Goal: Information Seeking & Learning: Learn about a topic

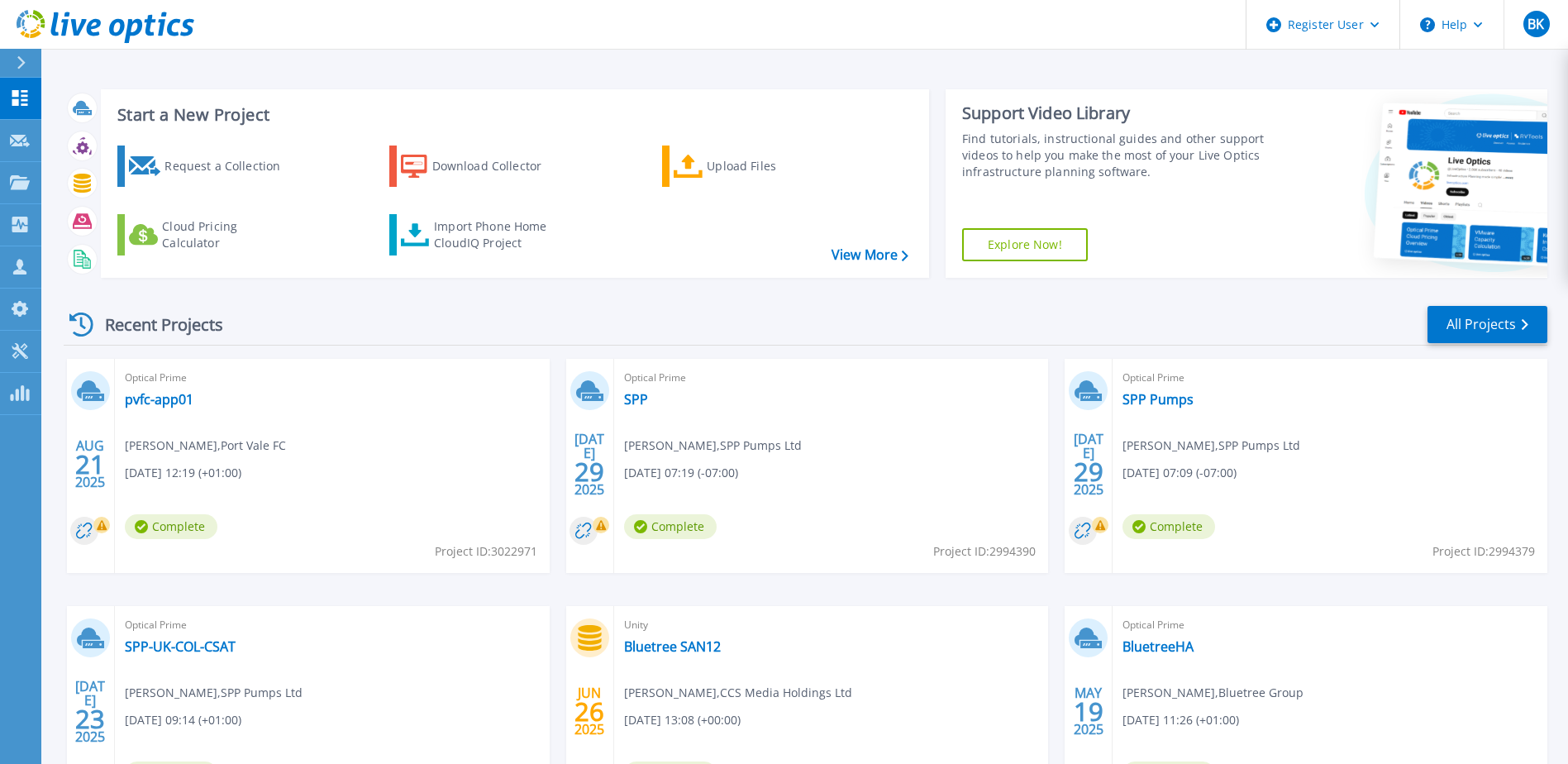
click at [180, 411] on div "Optical Prime pvfc-app01 Luke Cassidy , Port Vale FC 08/21/2025, 12:19 (+01:00)…" at bounding box center [332, 466] width 435 height 214
click at [175, 402] on link "pvfc-app01" at bounding box center [159, 399] width 69 height 17
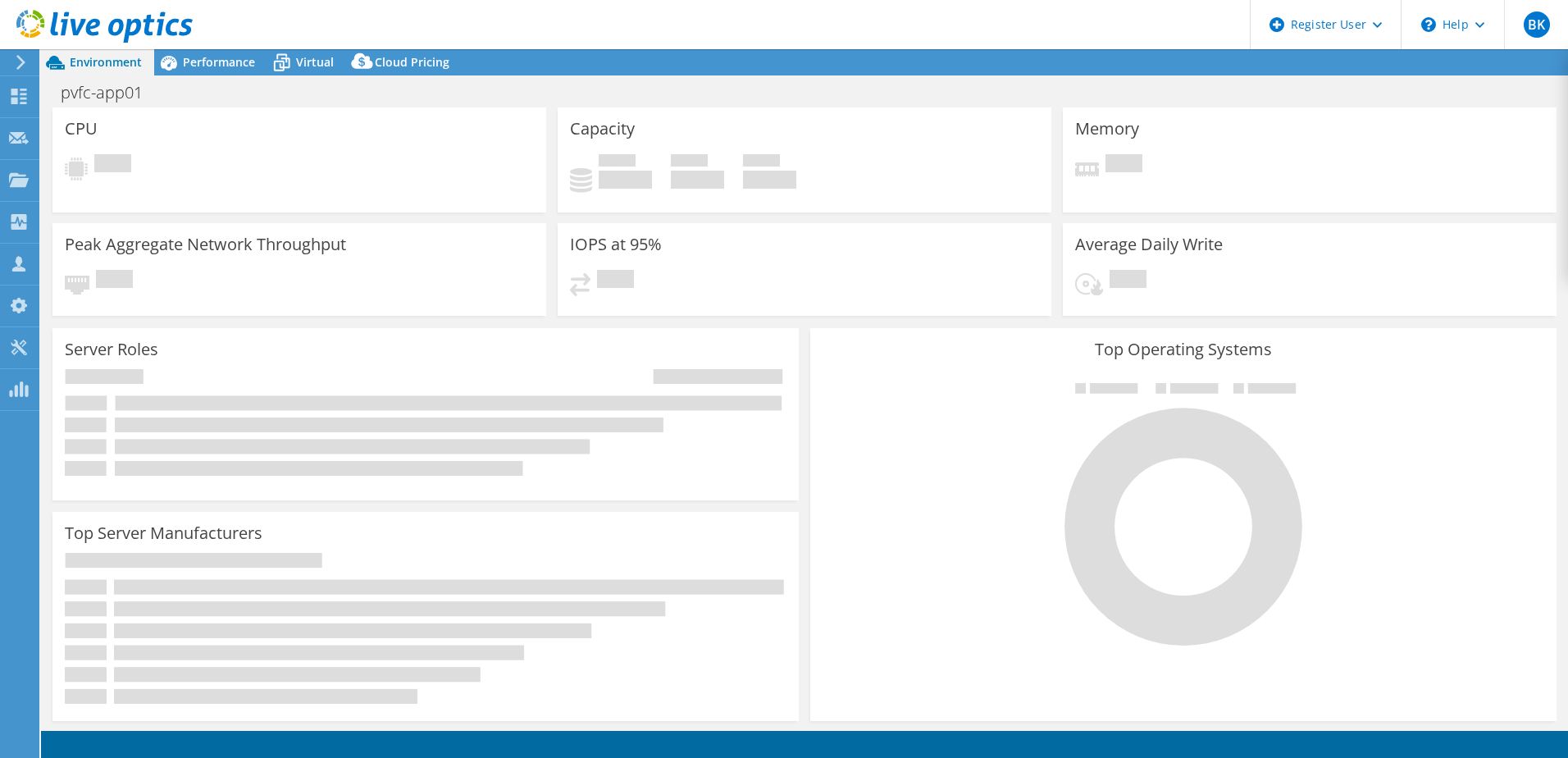
select select "EULondon"
select select "USD"
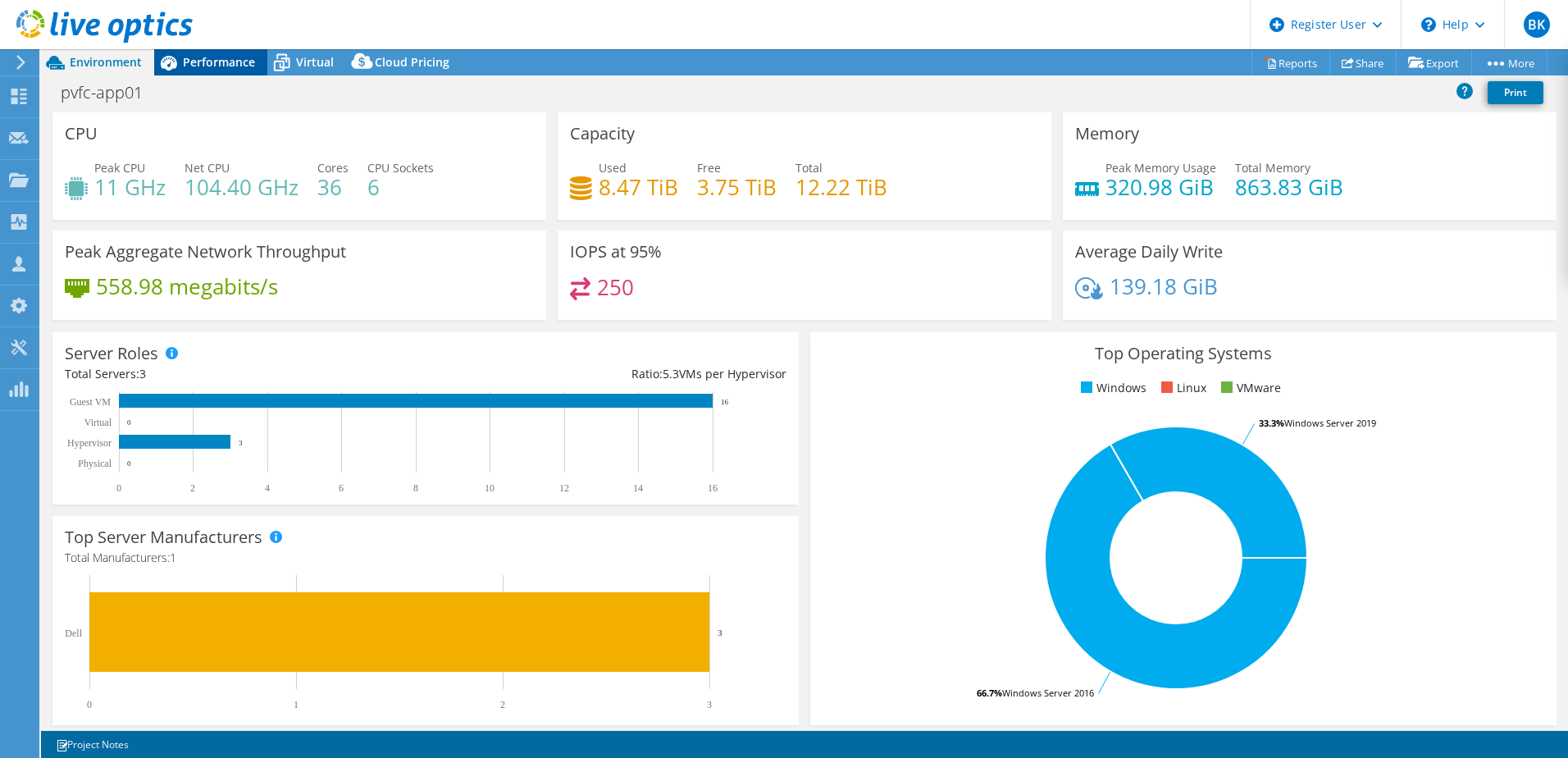
click at [223, 58] on span "Performance" at bounding box center [219, 61] width 72 height 16
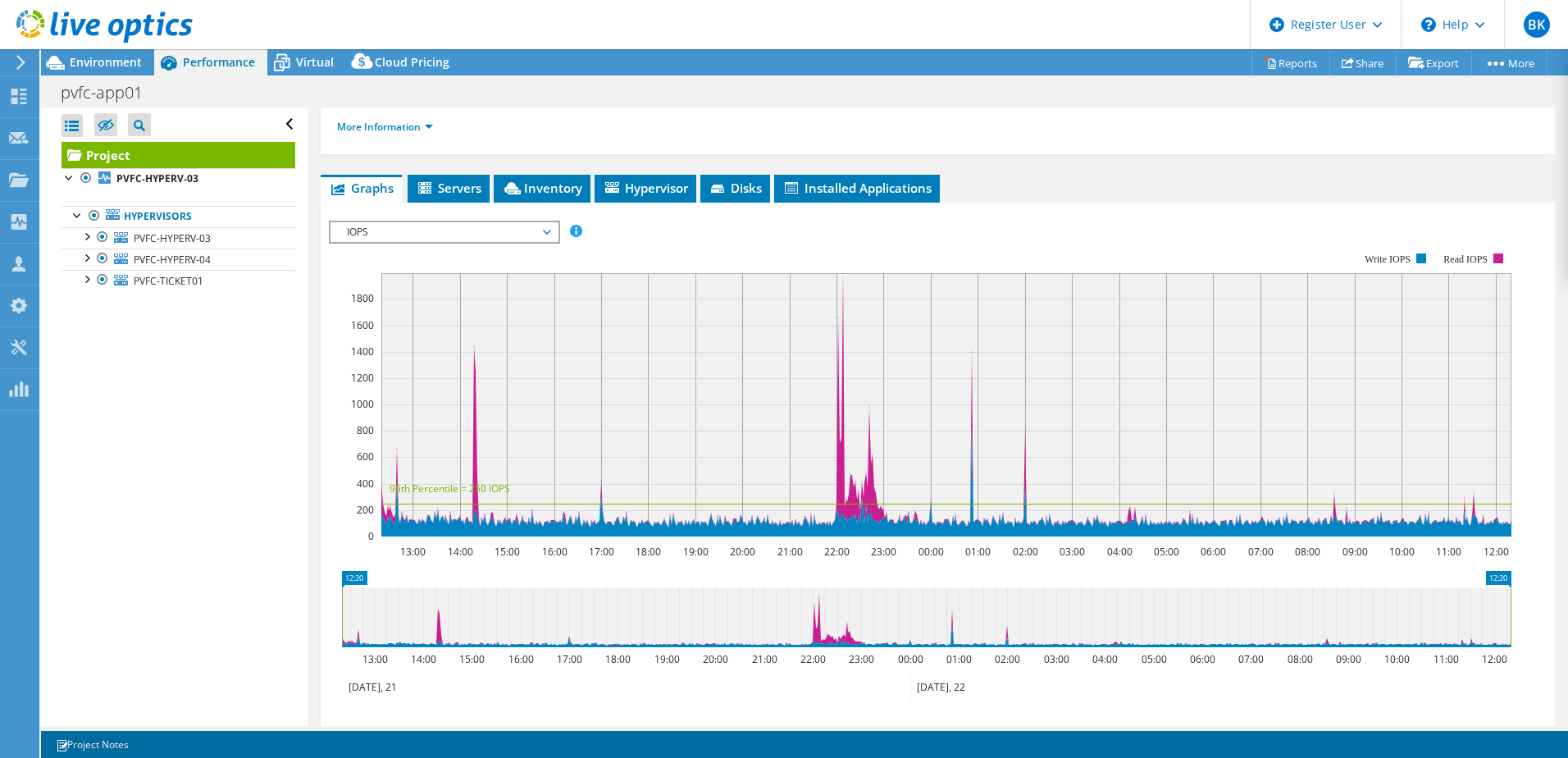
scroll to position [246, 0]
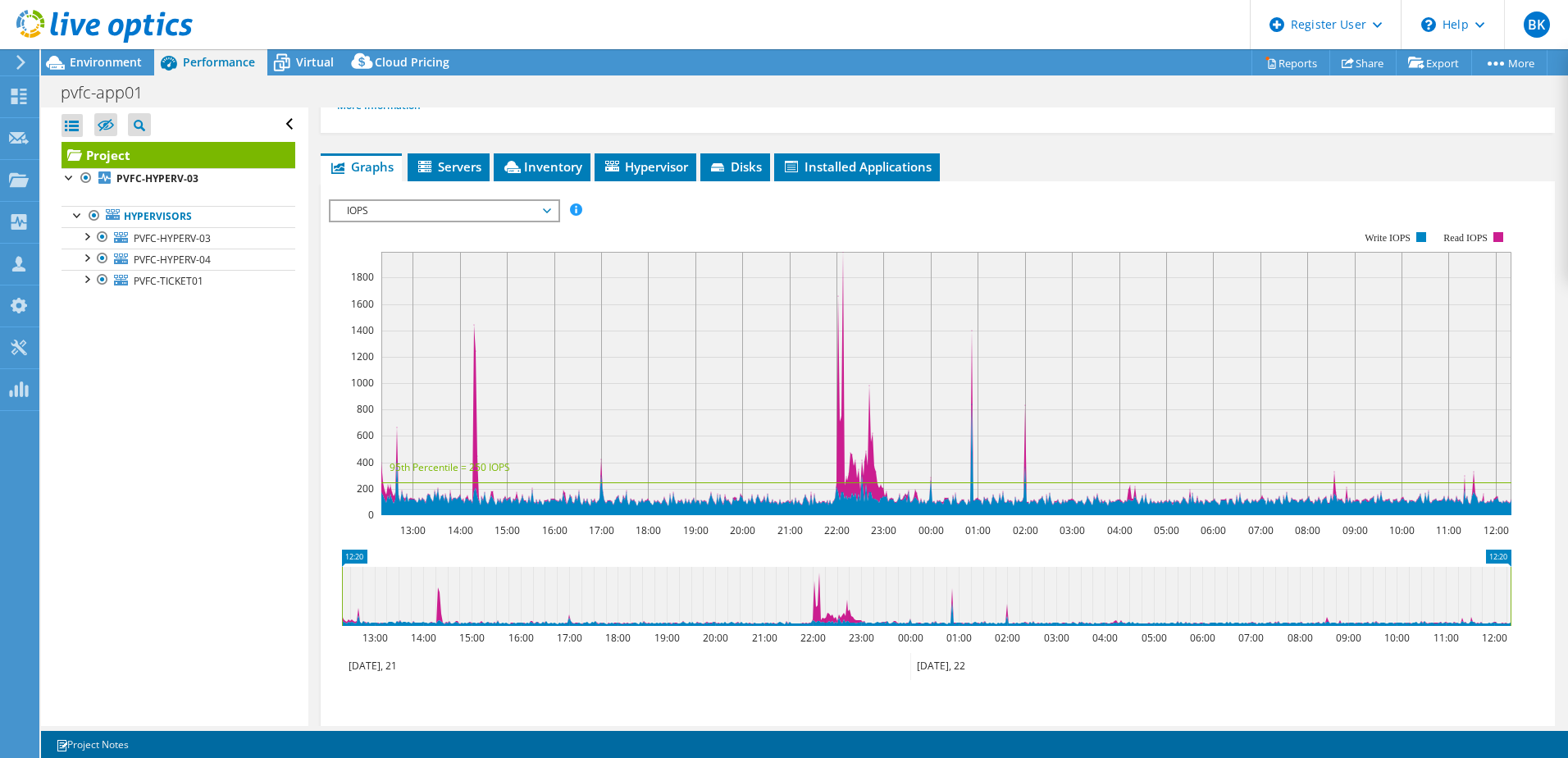
click at [420, 207] on span "IOPS" at bounding box center [444, 211] width 211 height 20
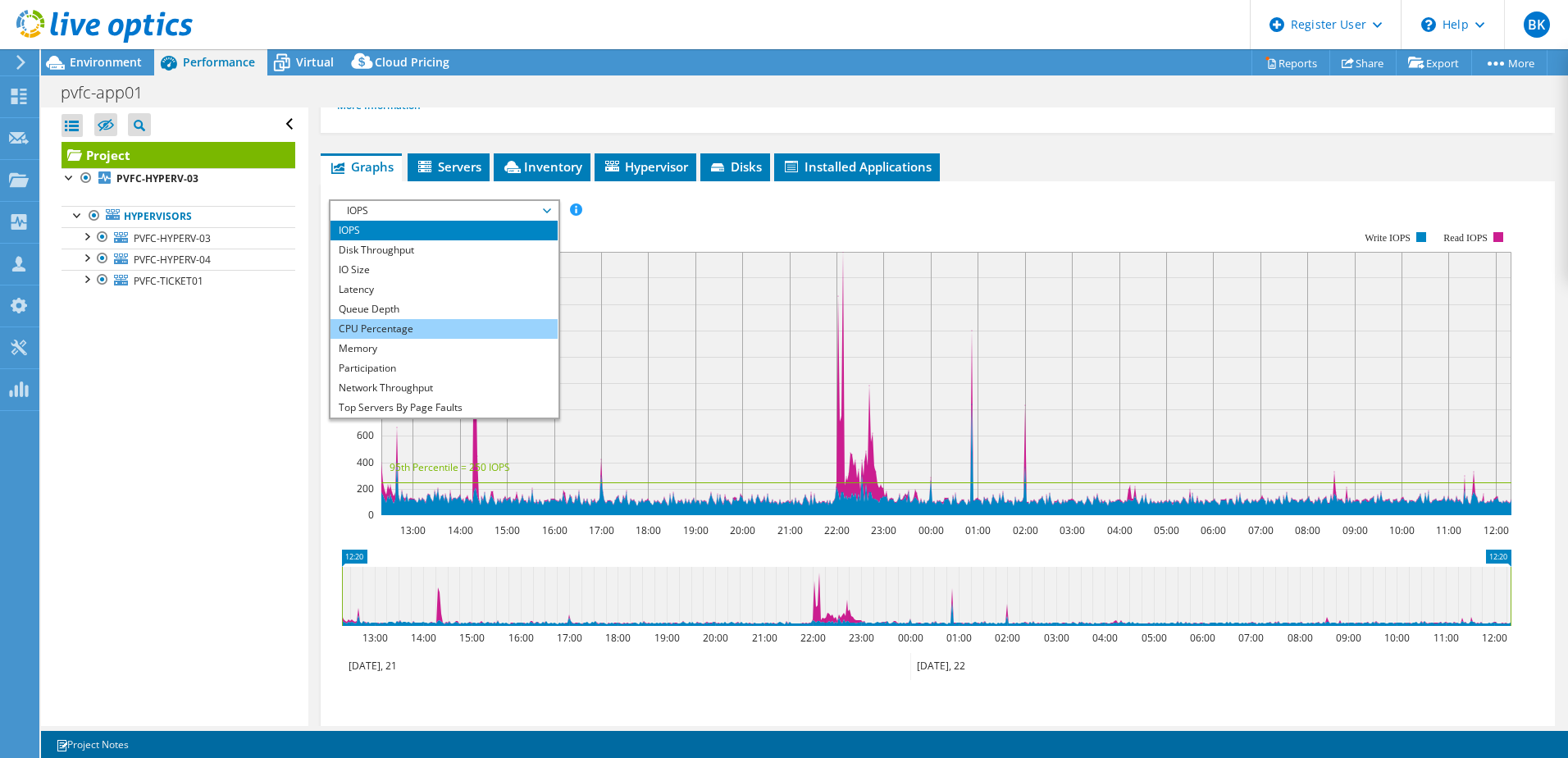
click at [410, 328] on li "CPU Percentage" at bounding box center [444, 329] width 227 height 20
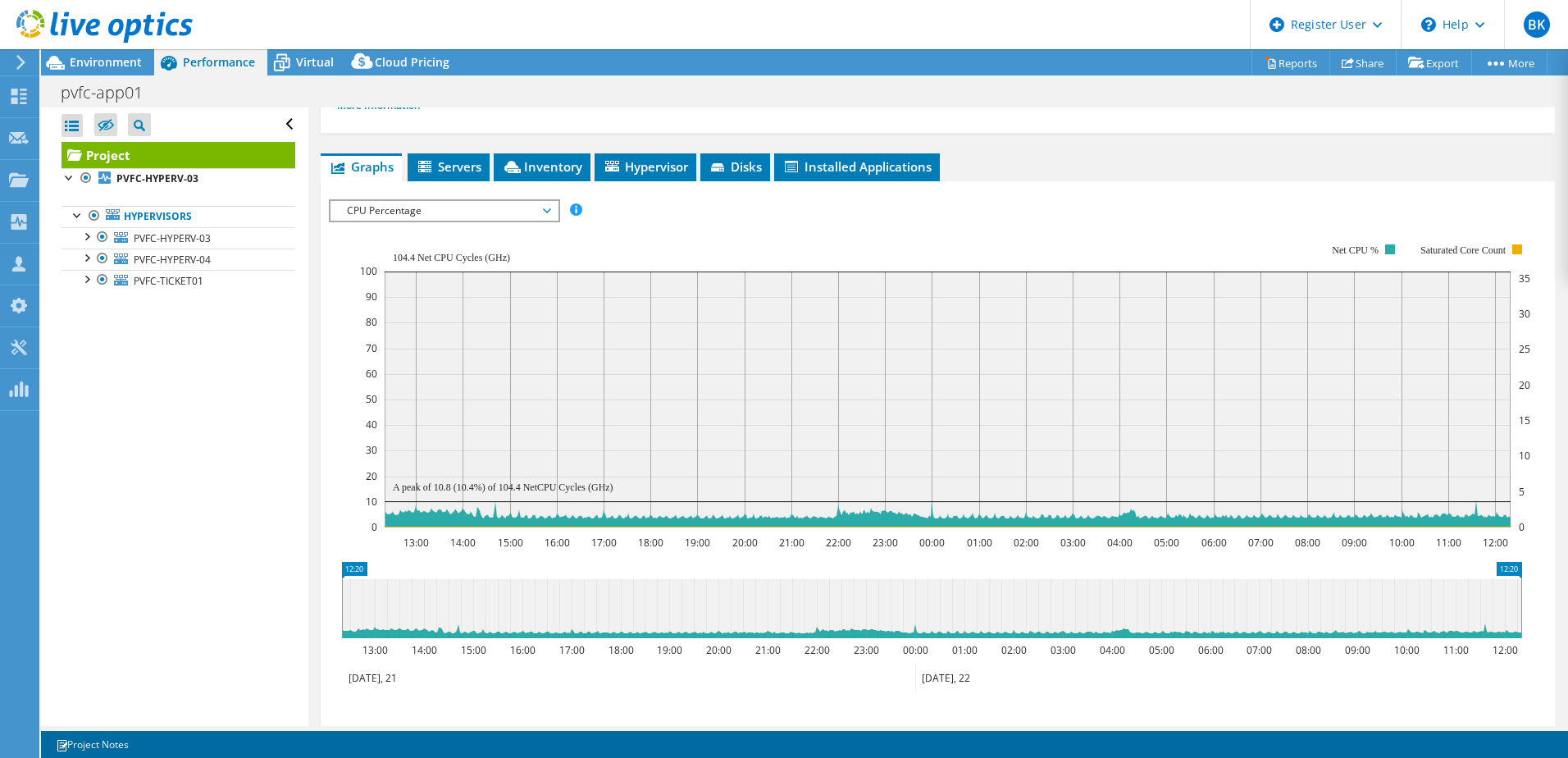
click at [411, 208] on span "CPU Percentage" at bounding box center [444, 211] width 211 height 20
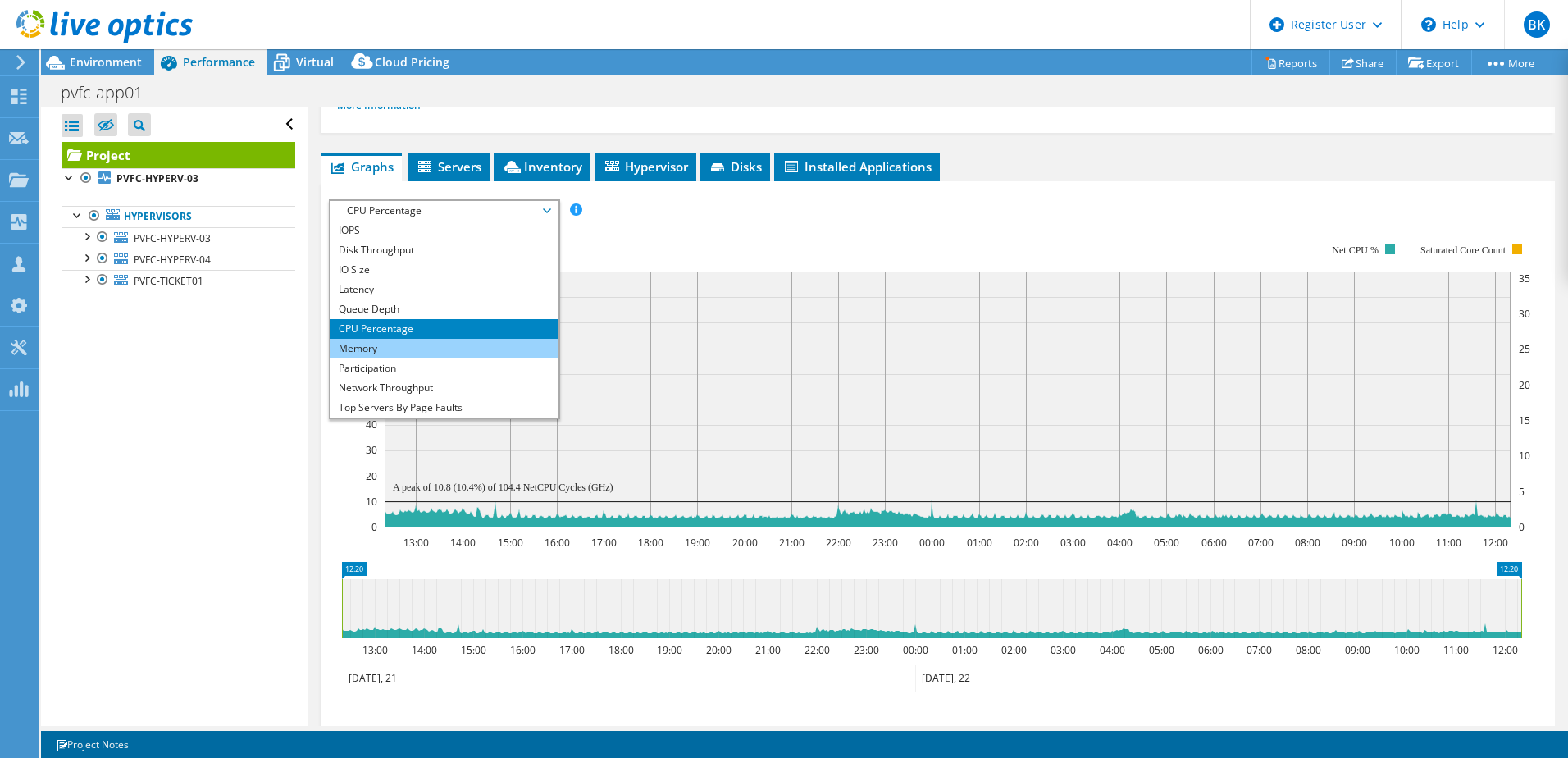
click at [383, 345] on li "Memory" at bounding box center [444, 348] width 227 height 20
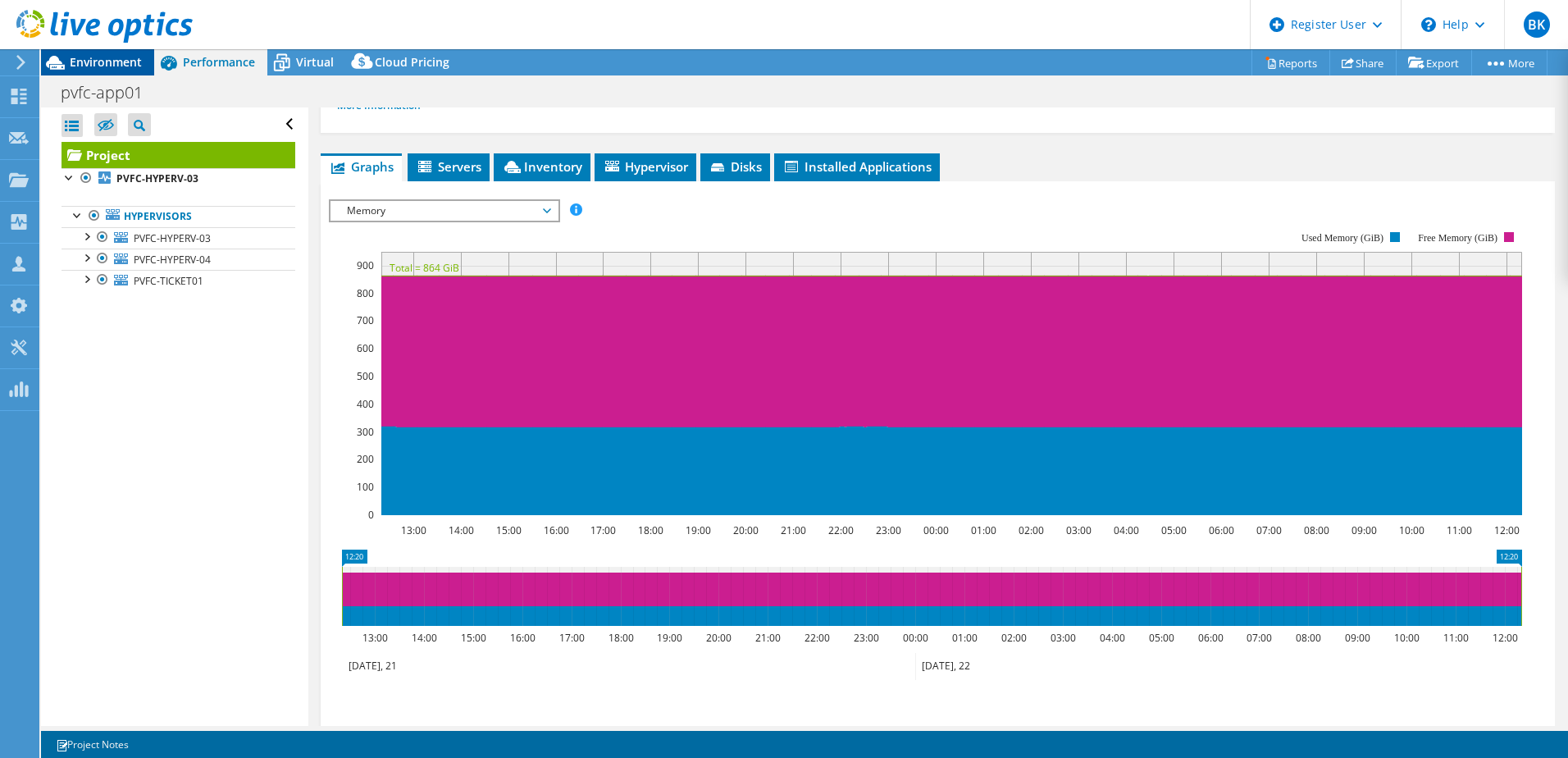
click at [90, 74] on div "Environment" at bounding box center [98, 61] width 113 height 26
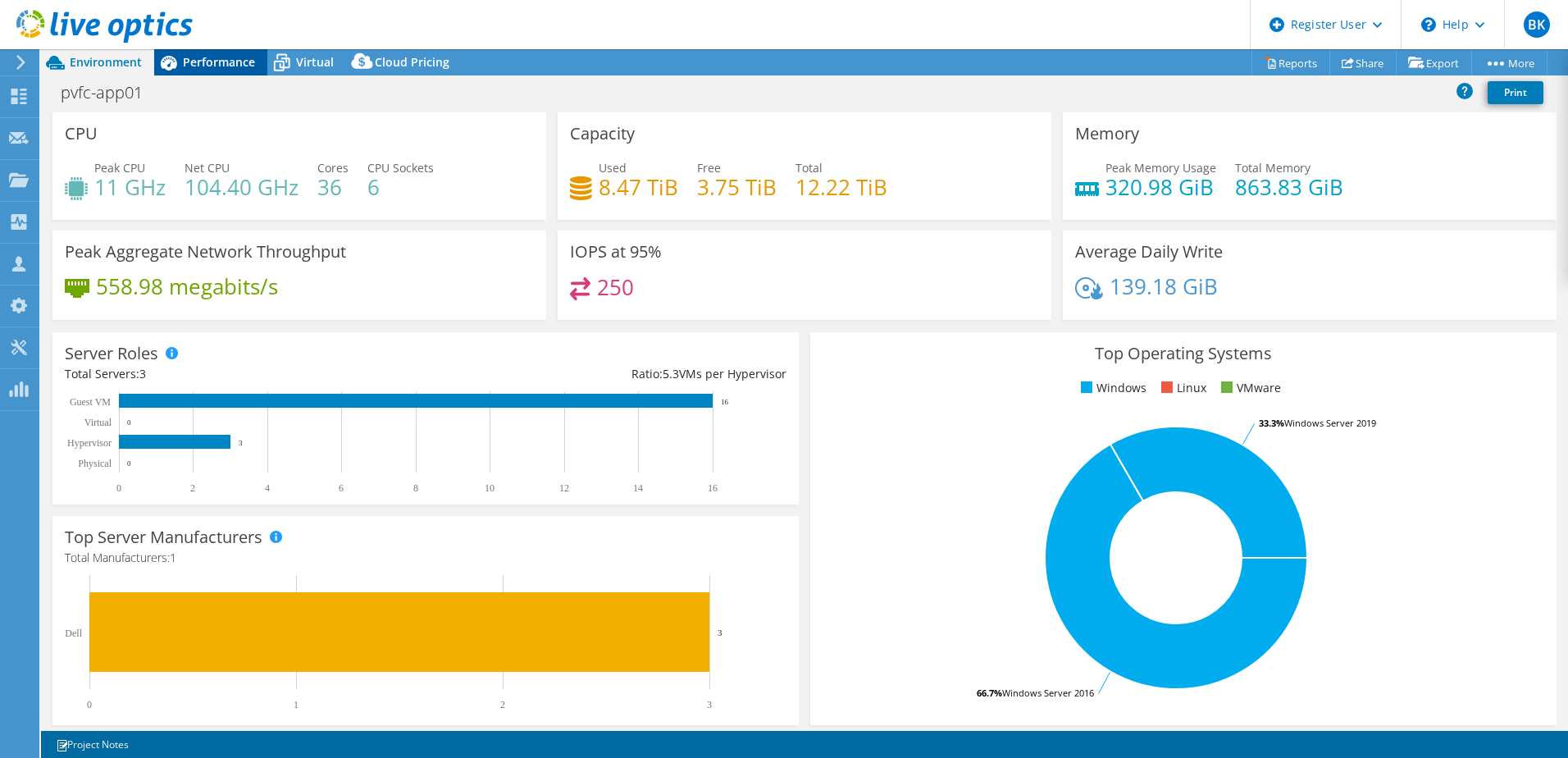
click at [233, 60] on span "Performance" at bounding box center [219, 61] width 72 height 16
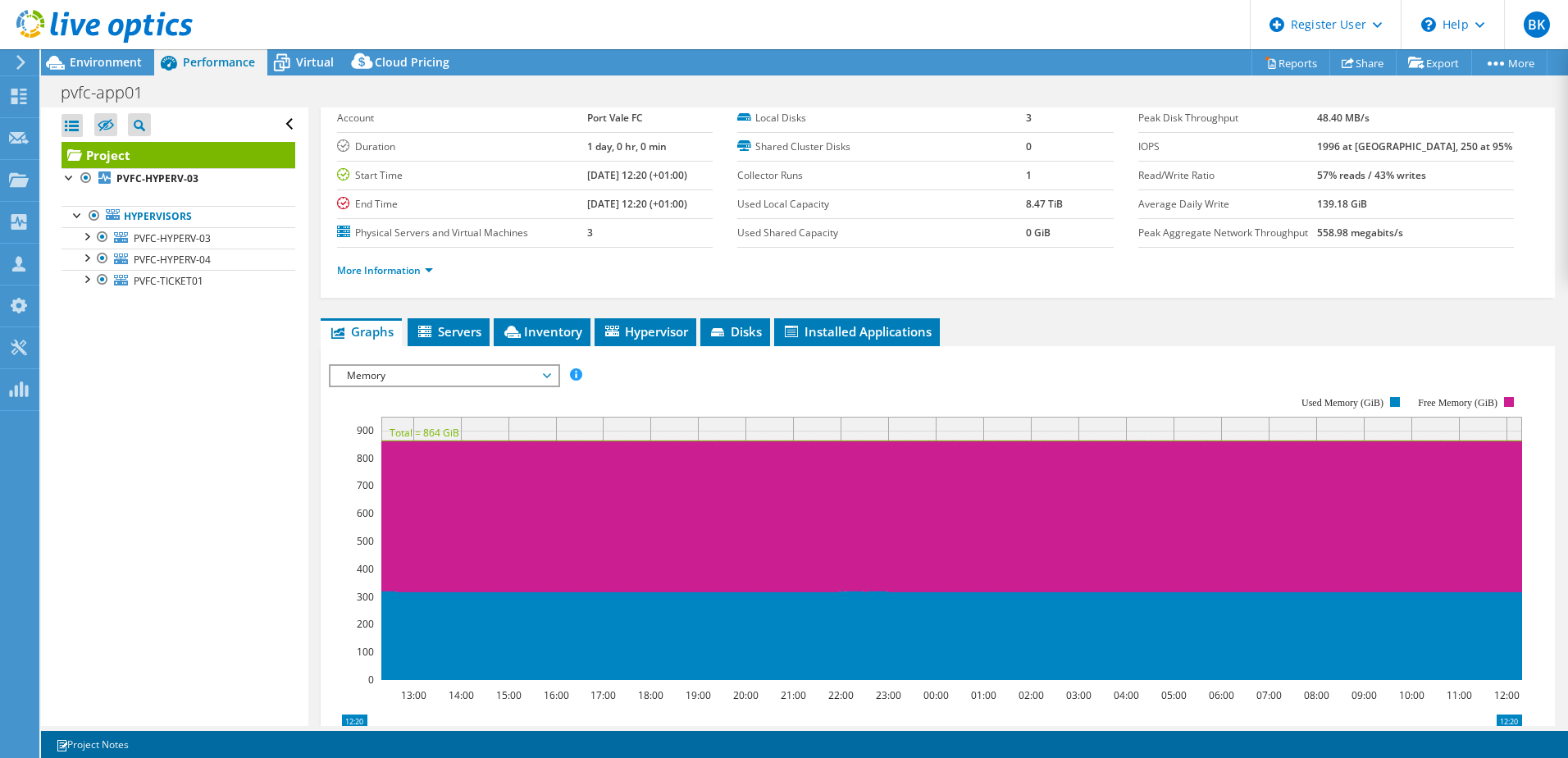
scroll to position [0, 0]
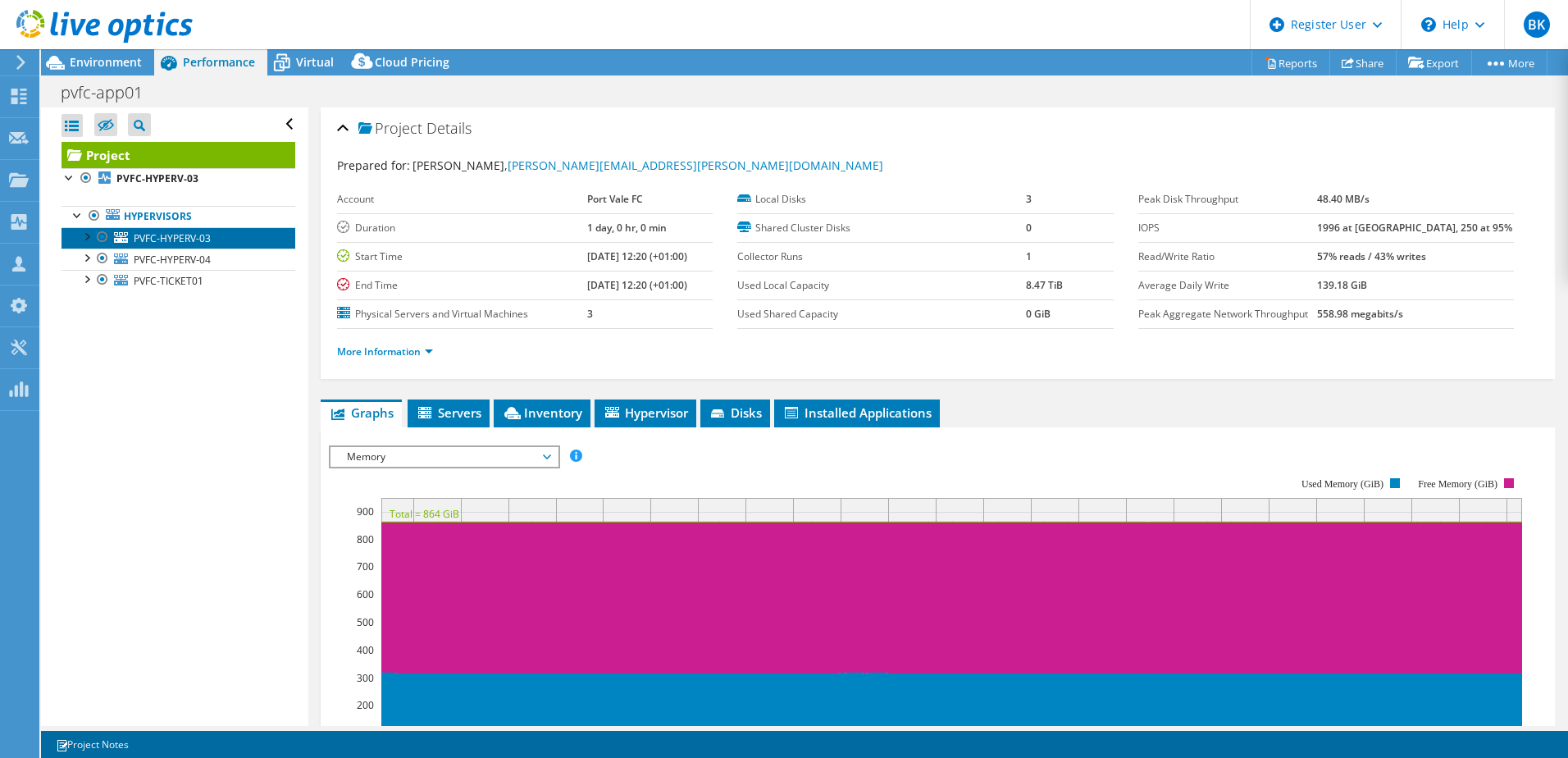
click at [184, 231] on span "PVFC-HYPERV-03" at bounding box center [172, 238] width 77 height 14
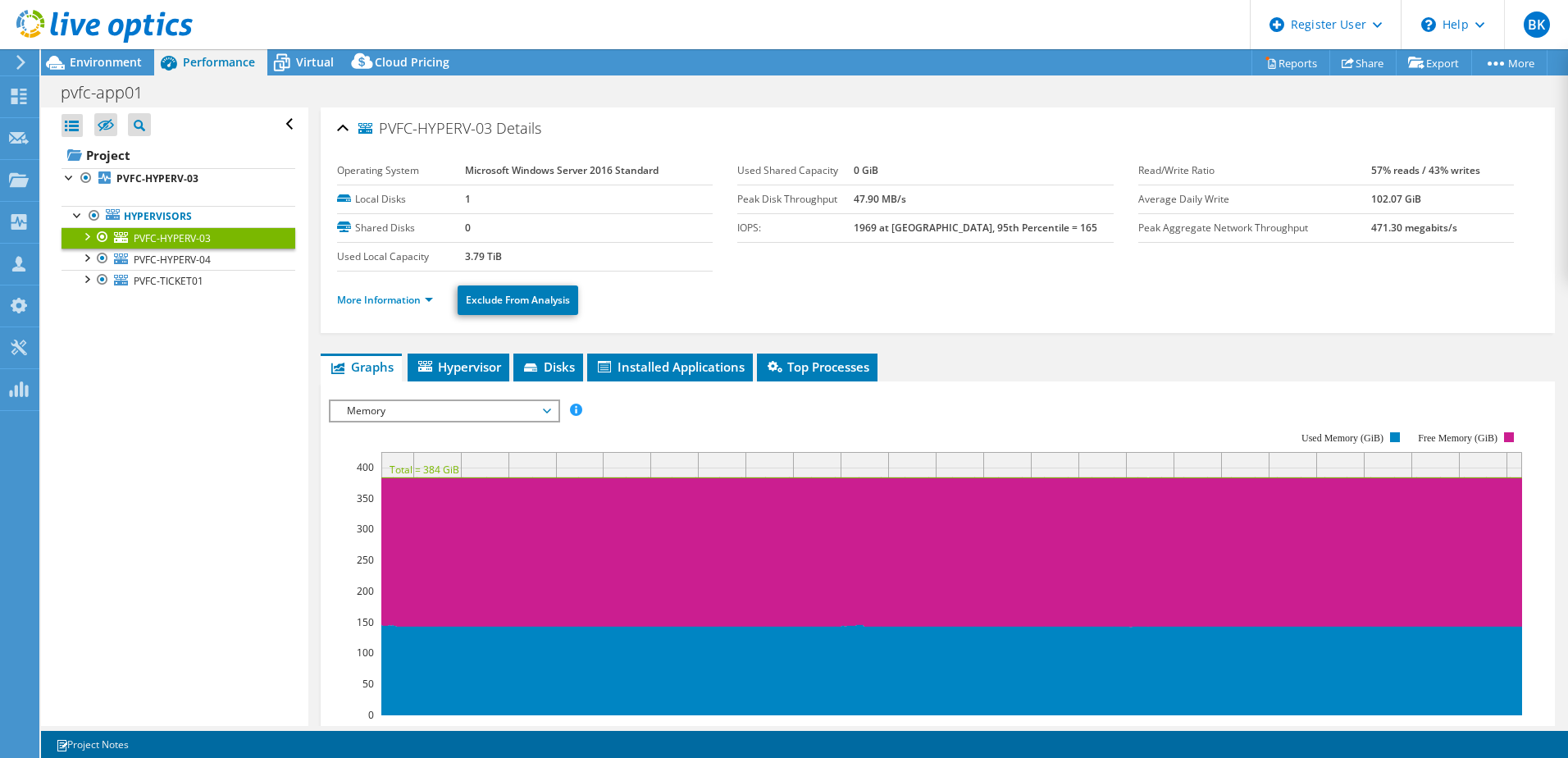
click at [403, 415] on span "Memory" at bounding box center [444, 411] width 211 height 20
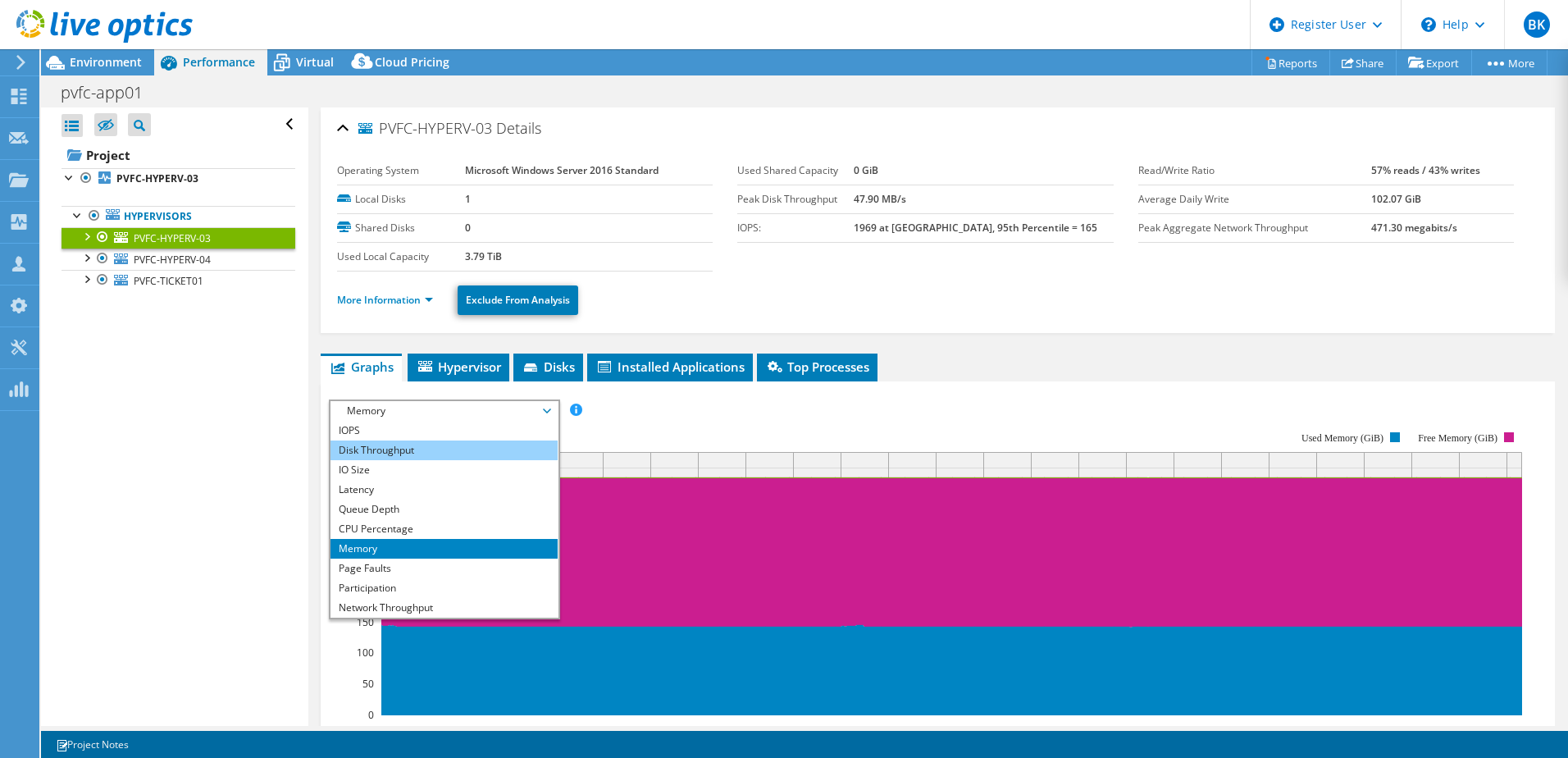
click at [398, 452] on li "Disk Throughput" at bounding box center [444, 450] width 227 height 20
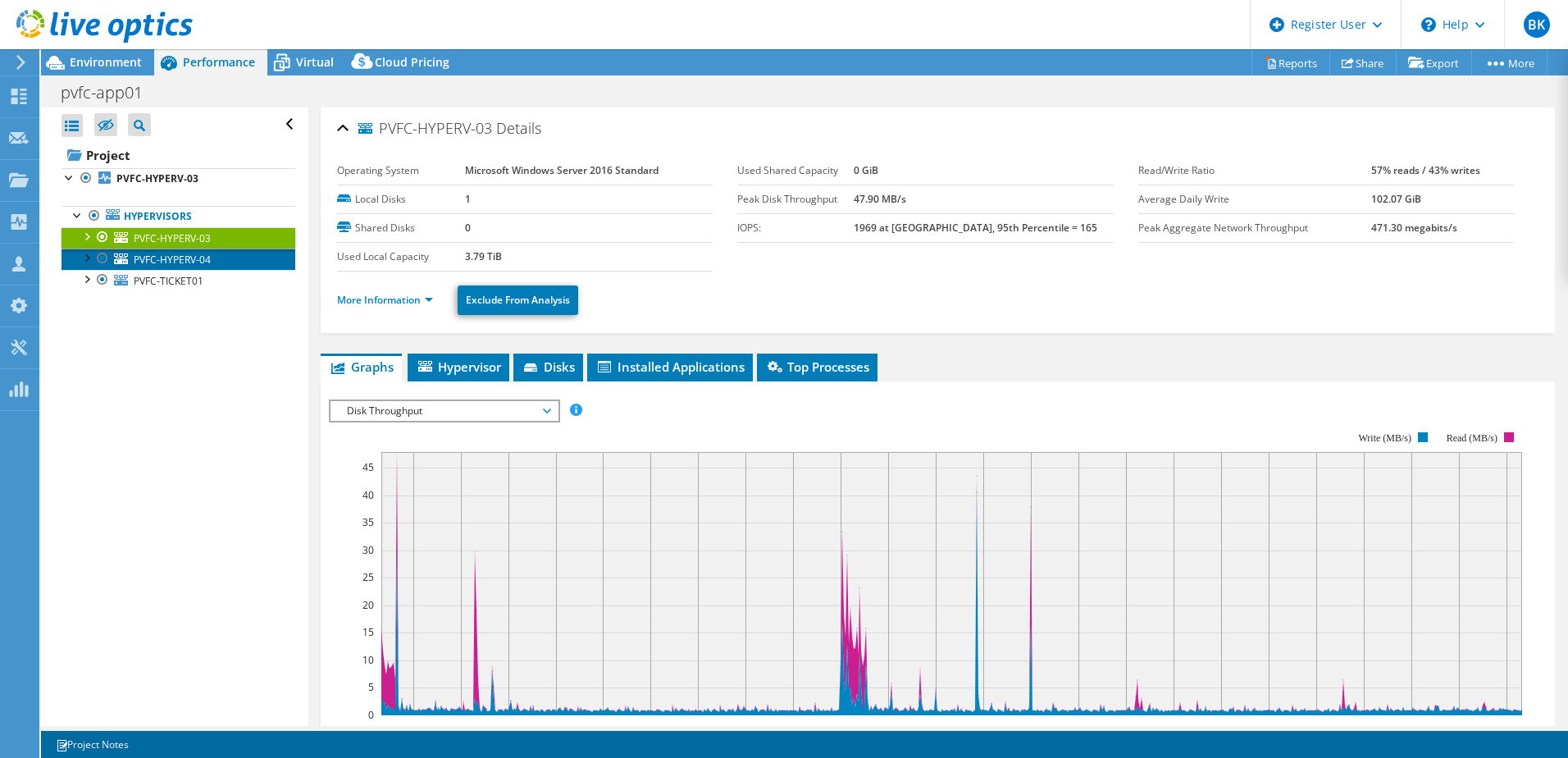
click at [157, 258] on span "PVFC-HYPERV-04" at bounding box center [172, 259] width 77 height 14
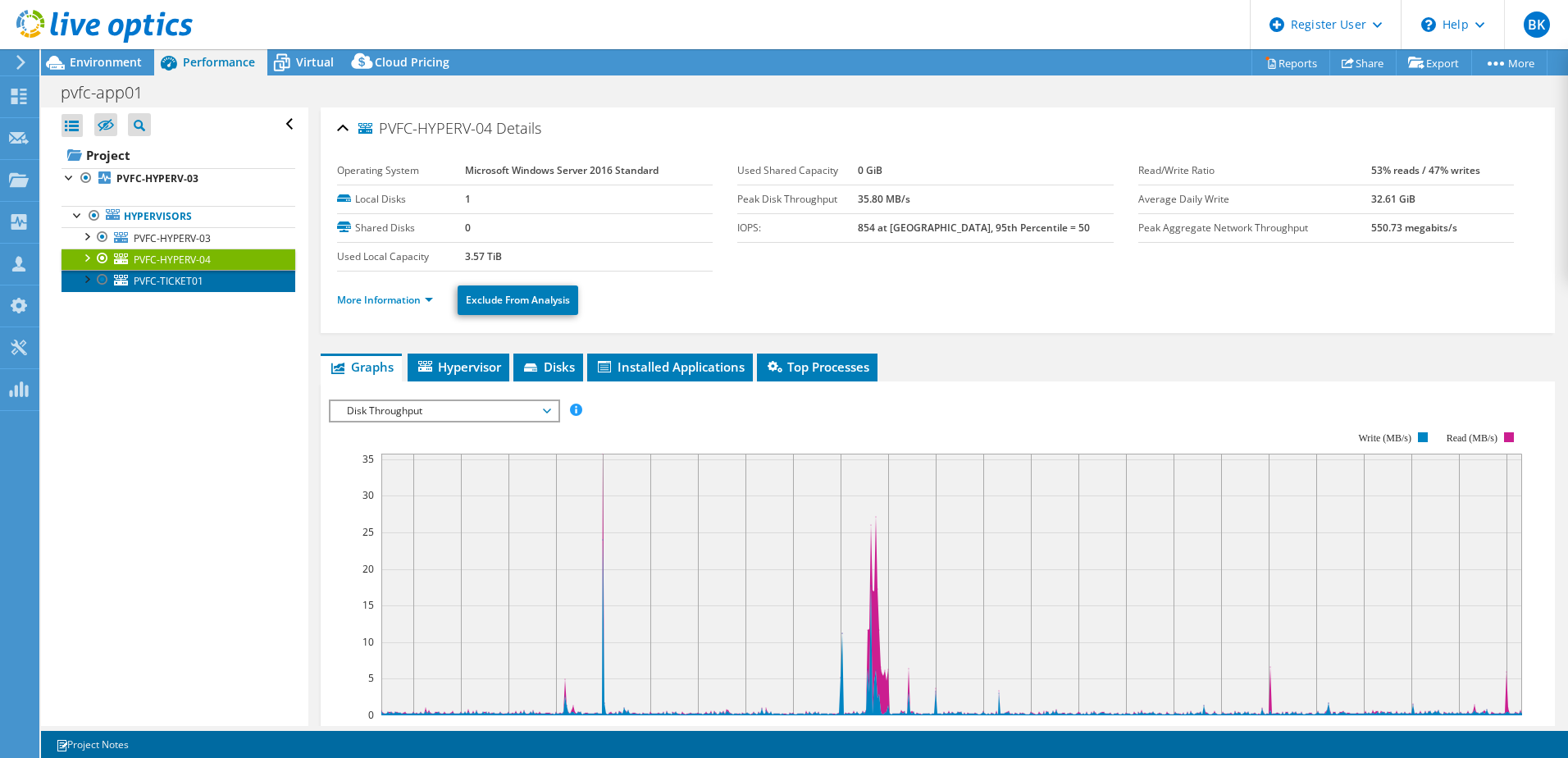
click at [170, 277] on span "PVFC-TICKET01" at bounding box center [168, 281] width 69 height 14
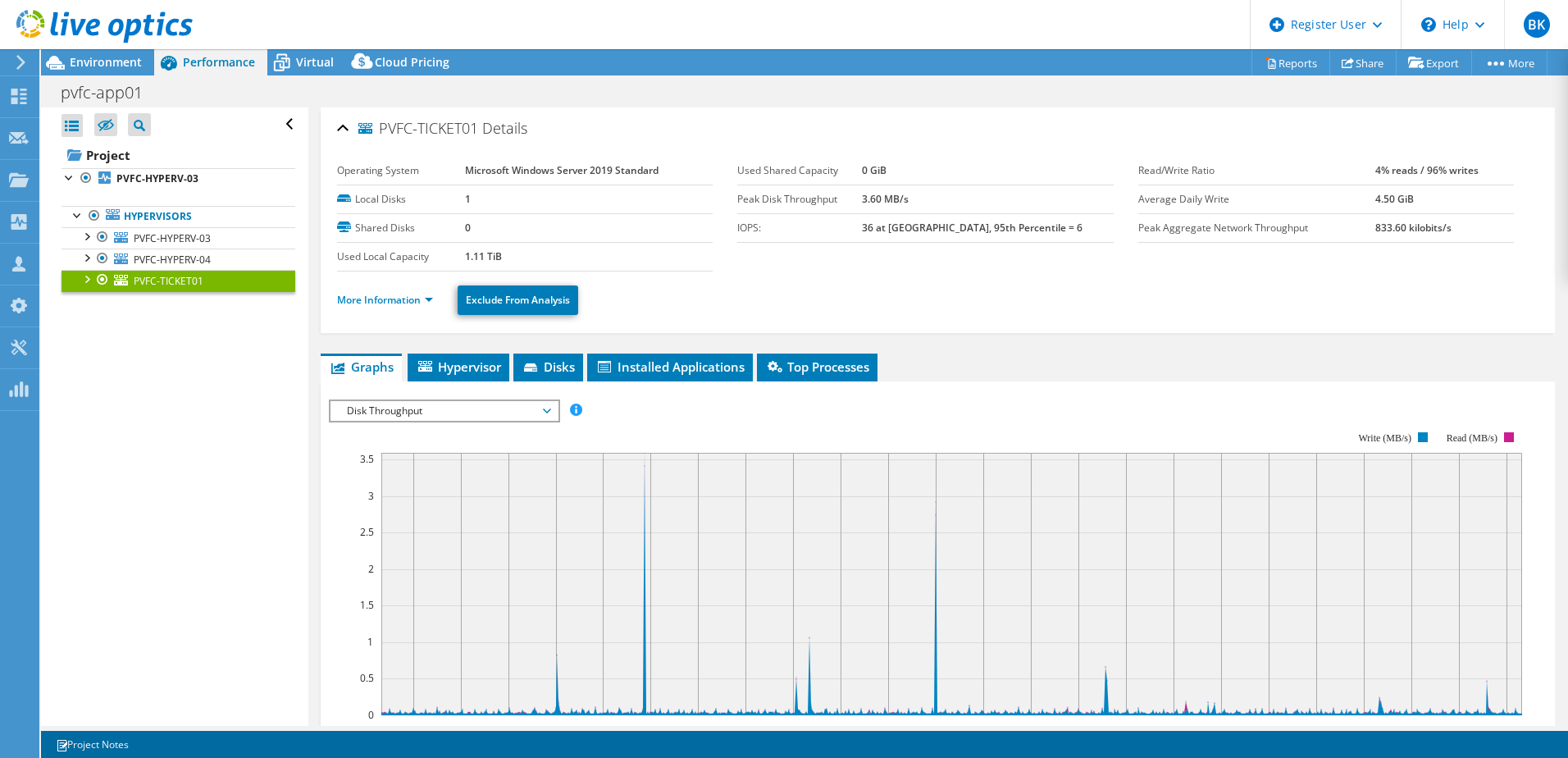
click at [532, 402] on span "Disk Throughput" at bounding box center [444, 411] width 211 height 20
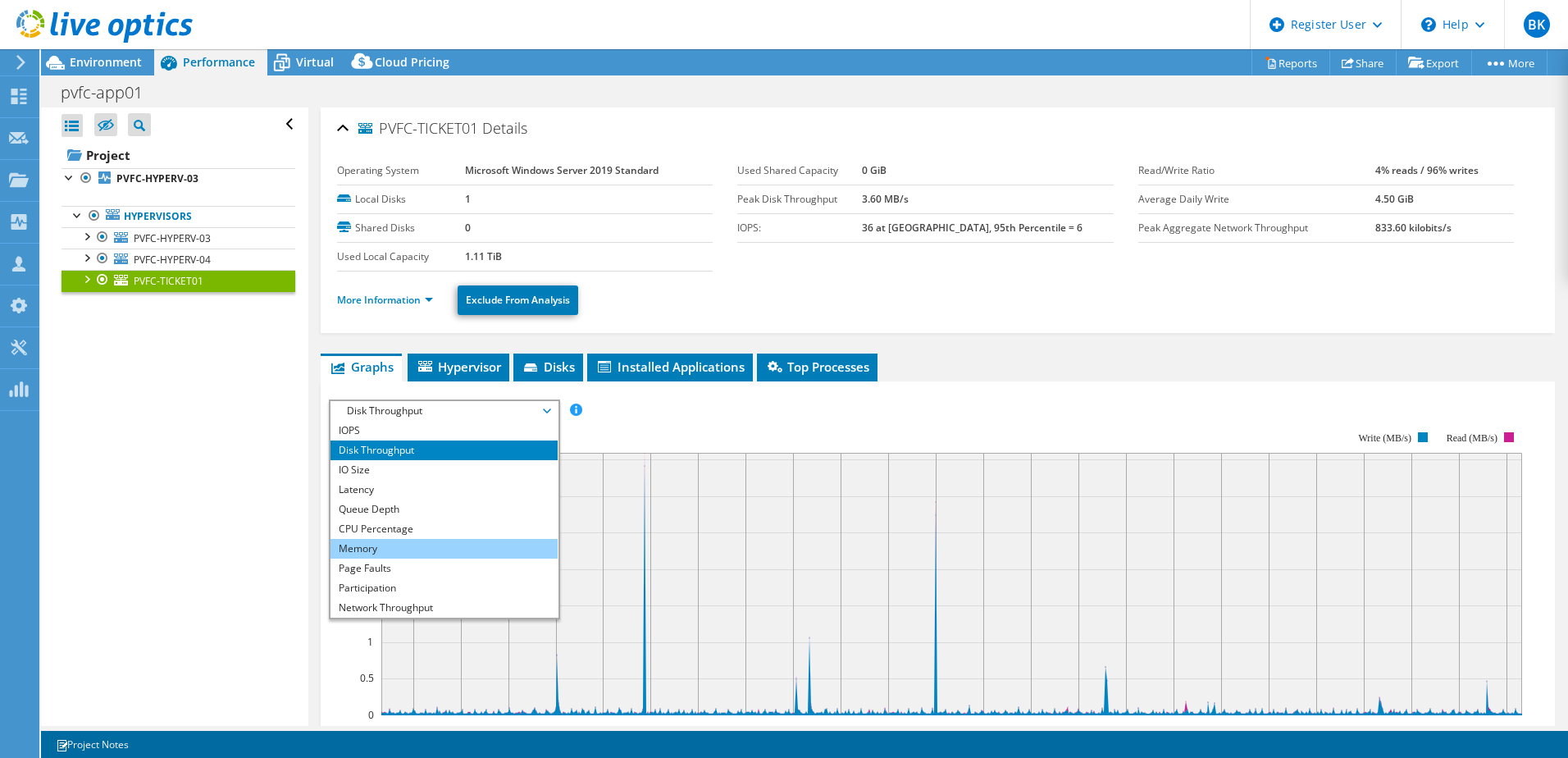
click at [448, 550] on li "Memory" at bounding box center [444, 548] width 227 height 20
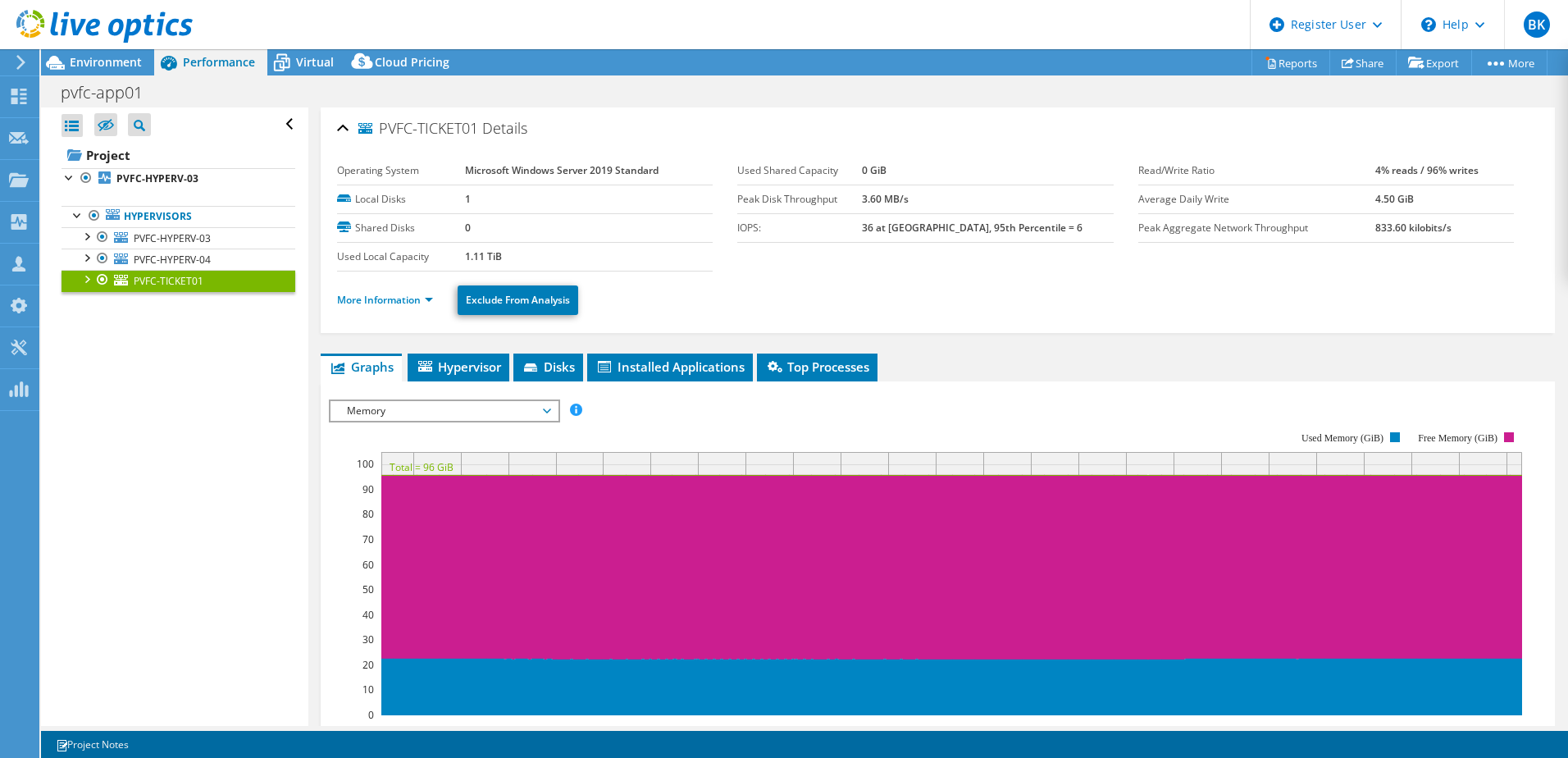
click at [494, 412] on span "Memory" at bounding box center [444, 411] width 211 height 20
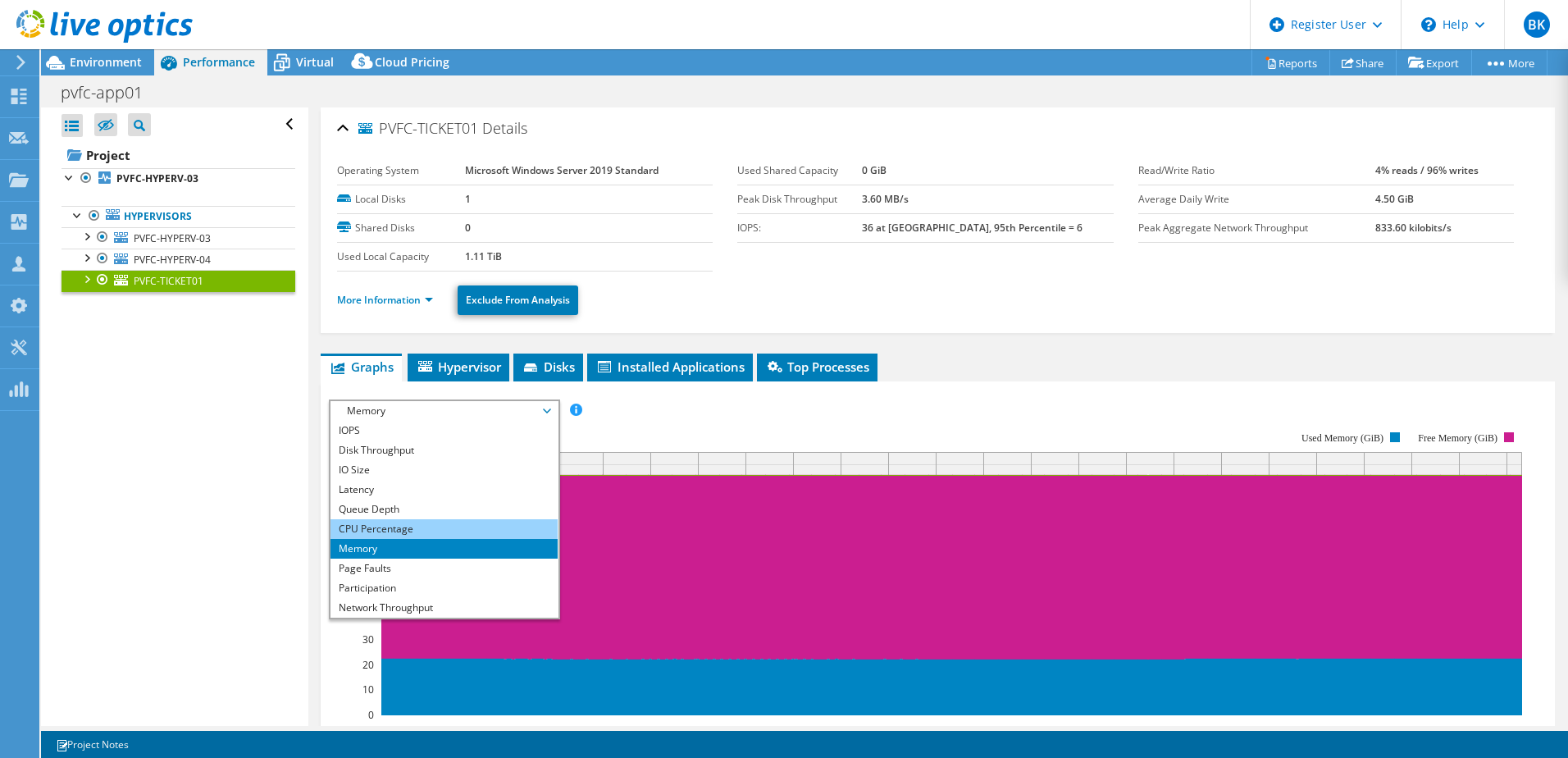
click at [417, 524] on li "CPU Percentage" at bounding box center [444, 529] width 227 height 20
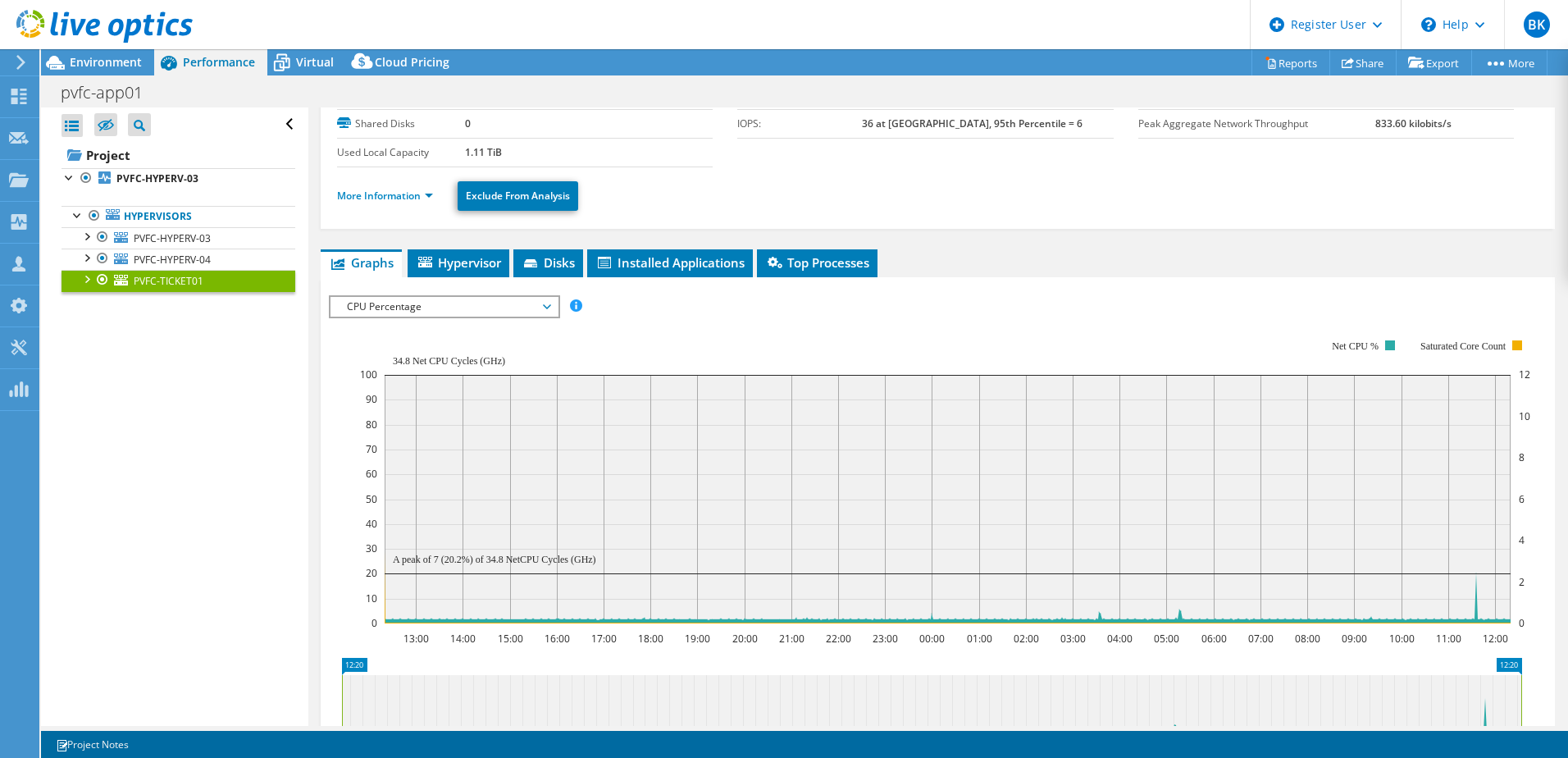
scroll to position [82, 0]
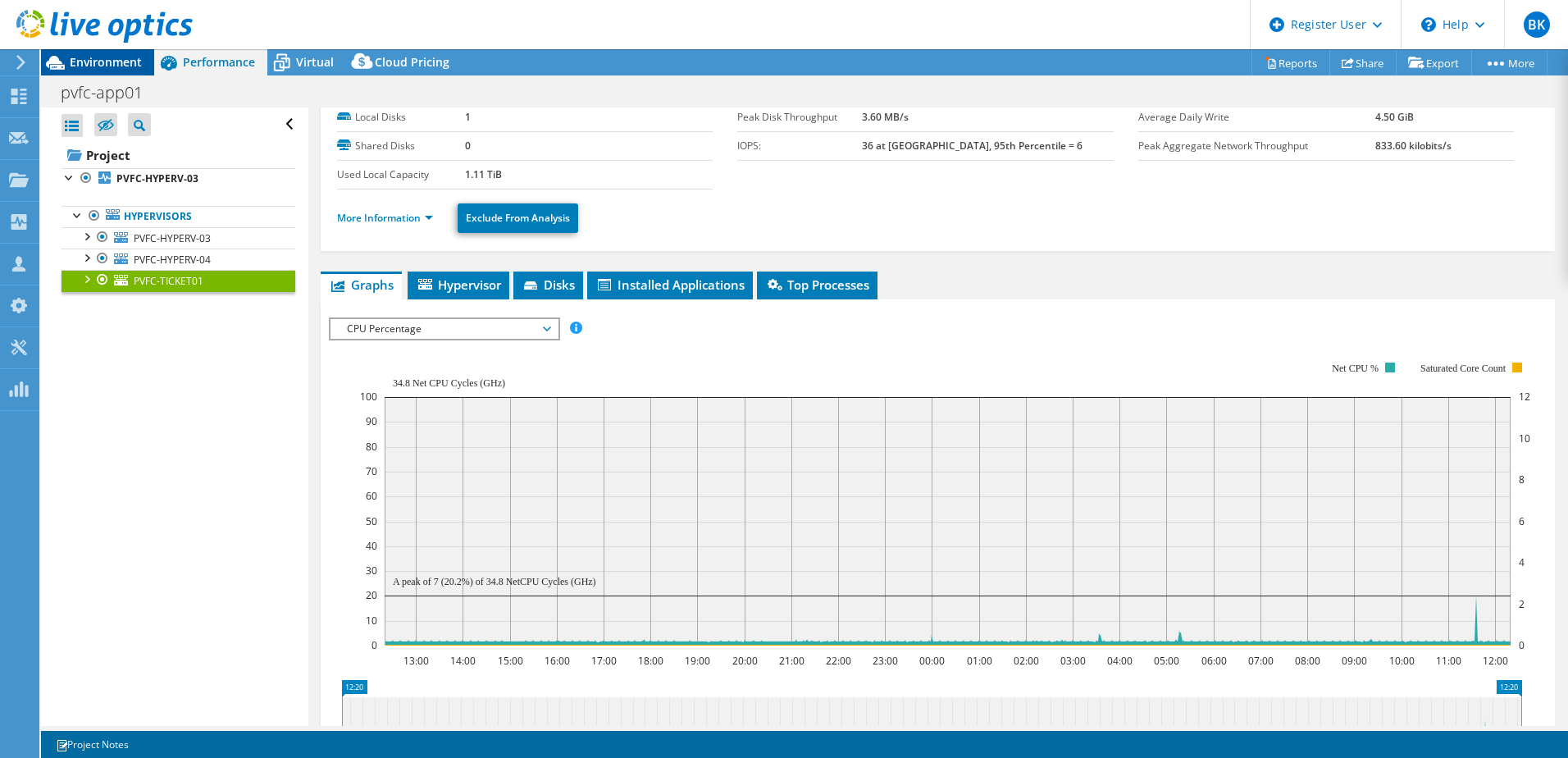
click at [112, 65] on span "Environment" at bounding box center [105, 61] width 72 height 16
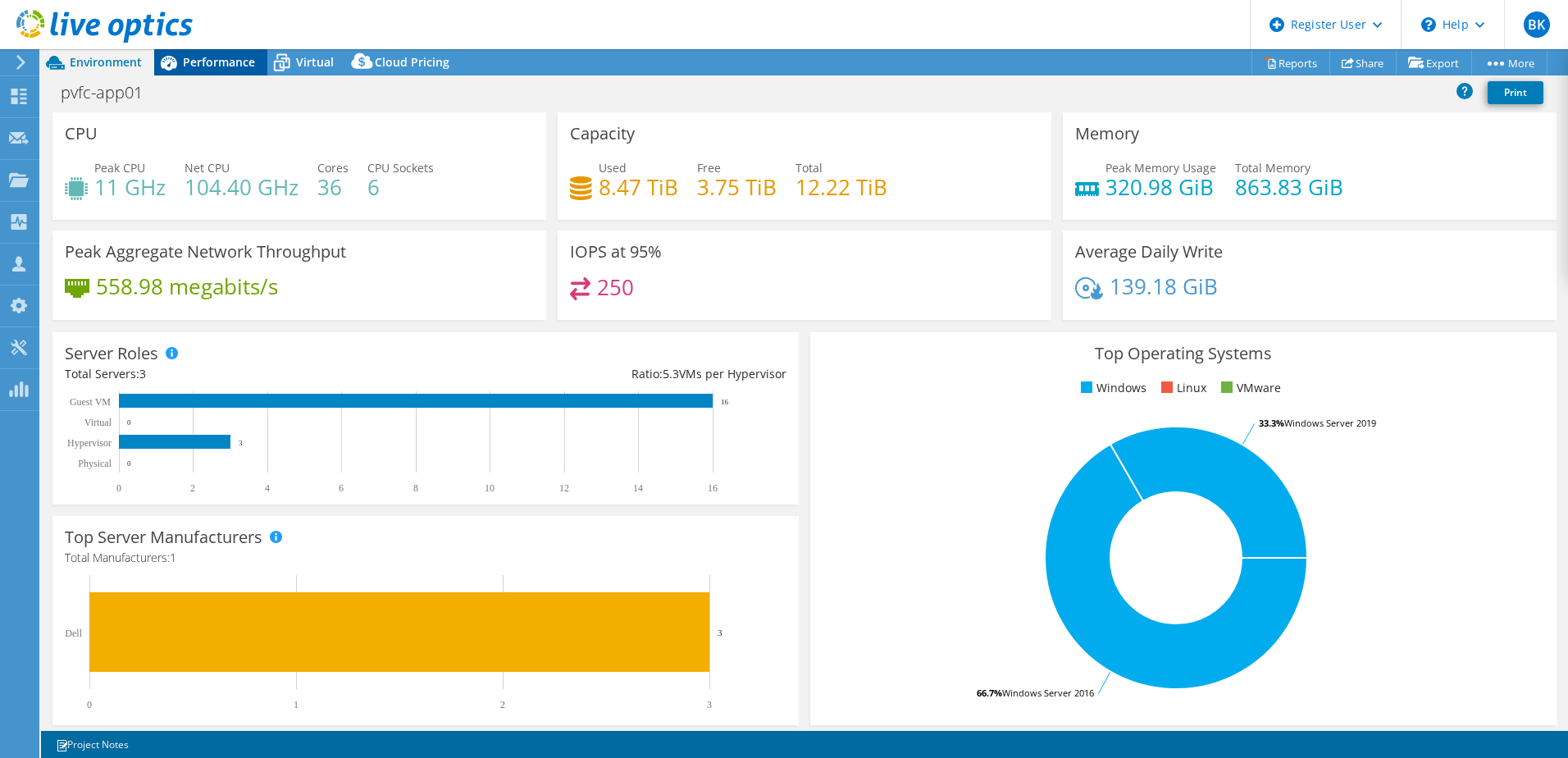
click at [204, 61] on span "Performance" at bounding box center [219, 61] width 72 height 16
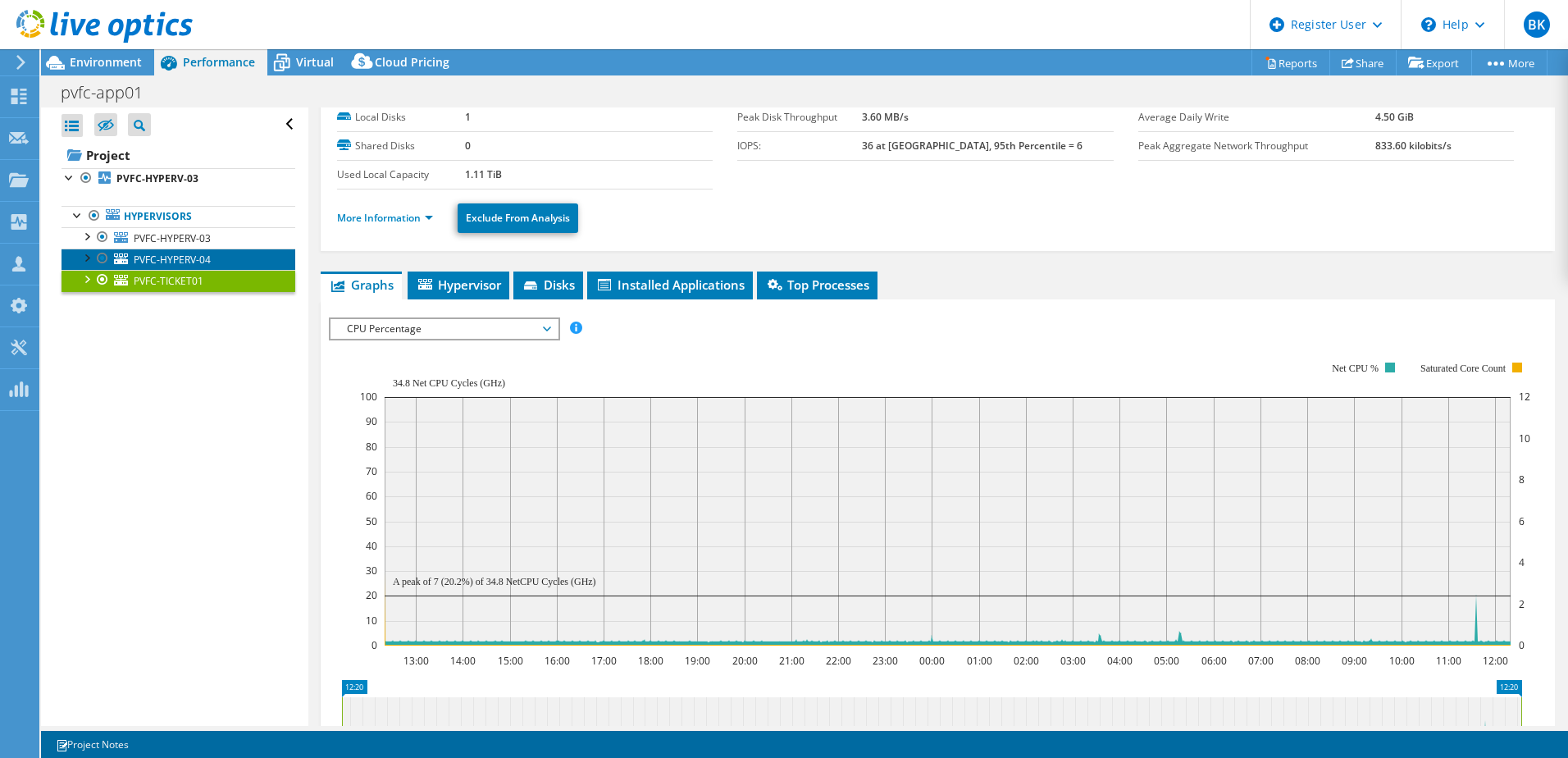
click at [159, 253] on span "PVFC-HYPERV-04" at bounding box center [172, 259] width 77 height 14
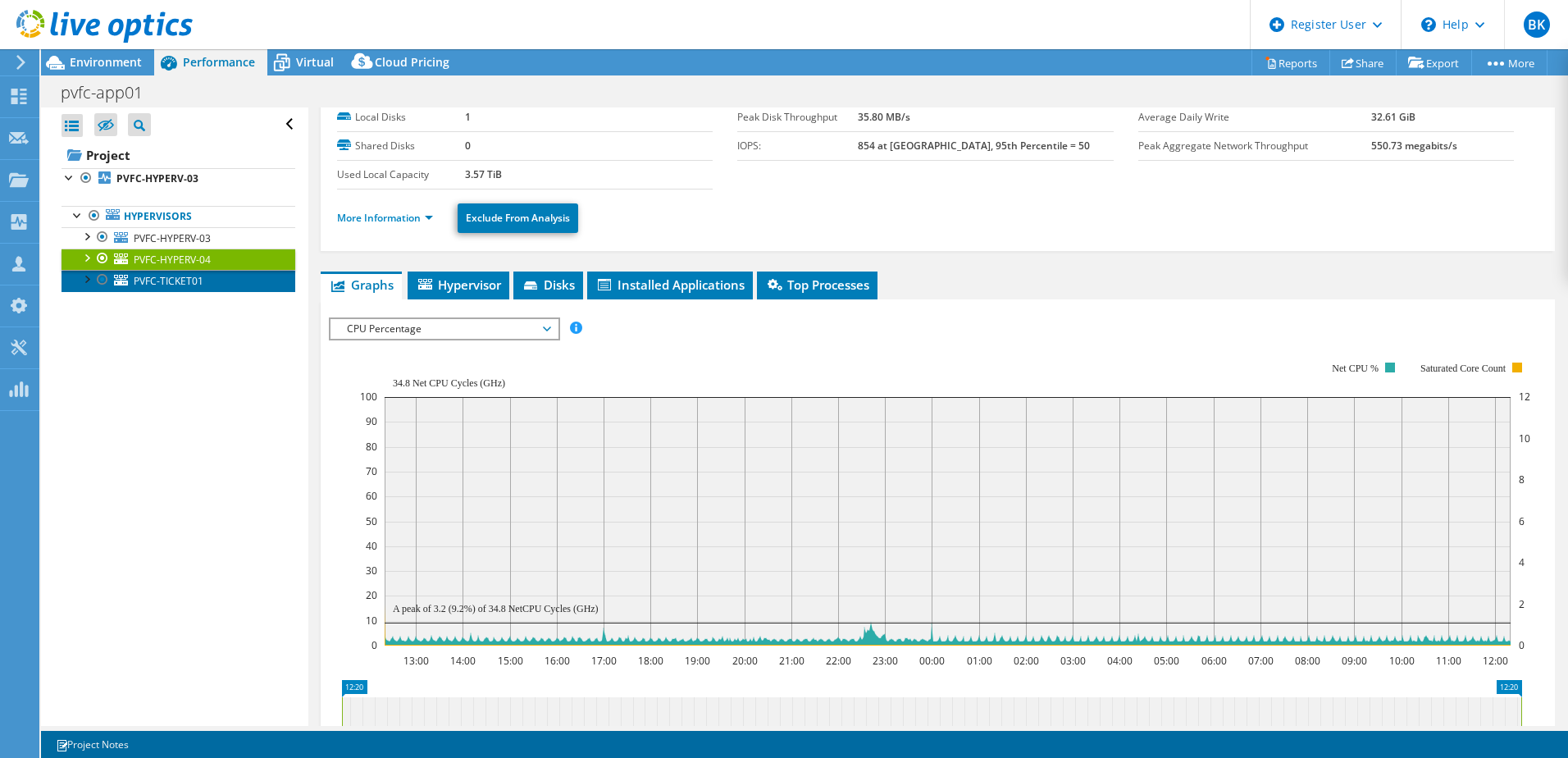
click at [165, 275] on span "PVFC-TICKET01" at bounding box center [168, 281] width 69 height 14
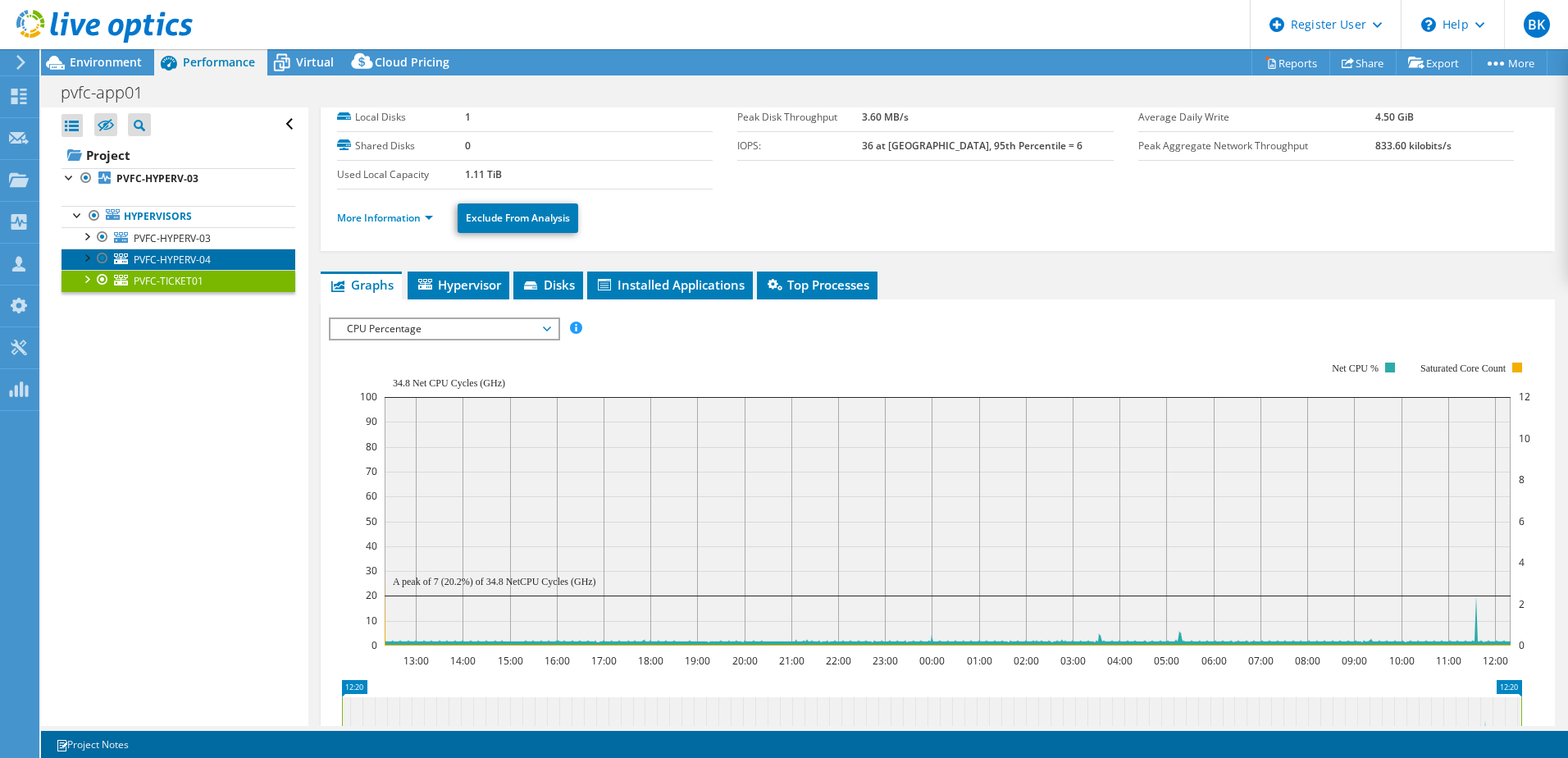
click at [170, 266] on link "PVFC-HYPERV-04" at bounding box center [179, 259] width 234 height 21
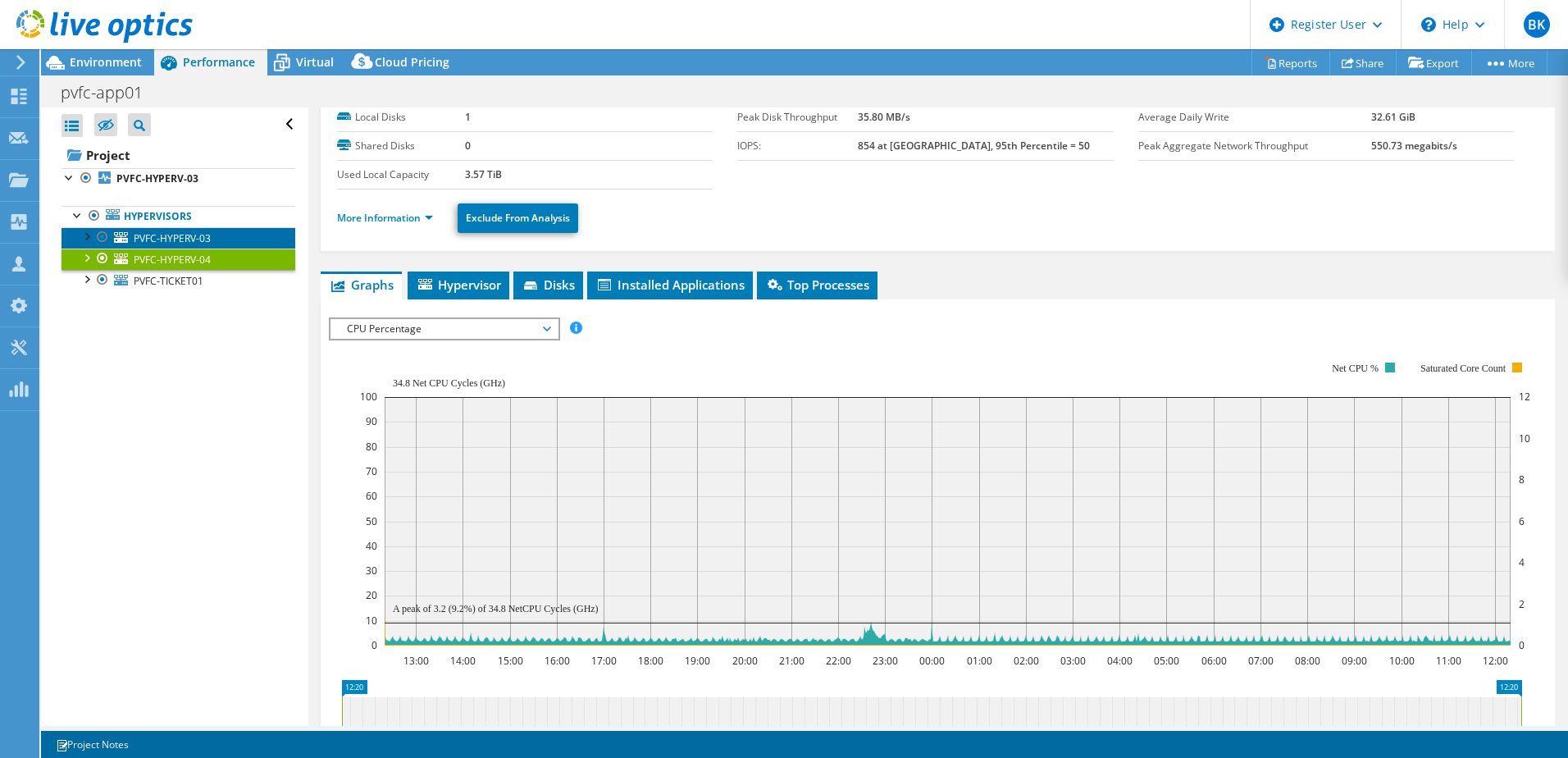
click at [180, 238] on span "PVFC-HYPERV-03" at bounding box center [172, 238] width 77 height 14
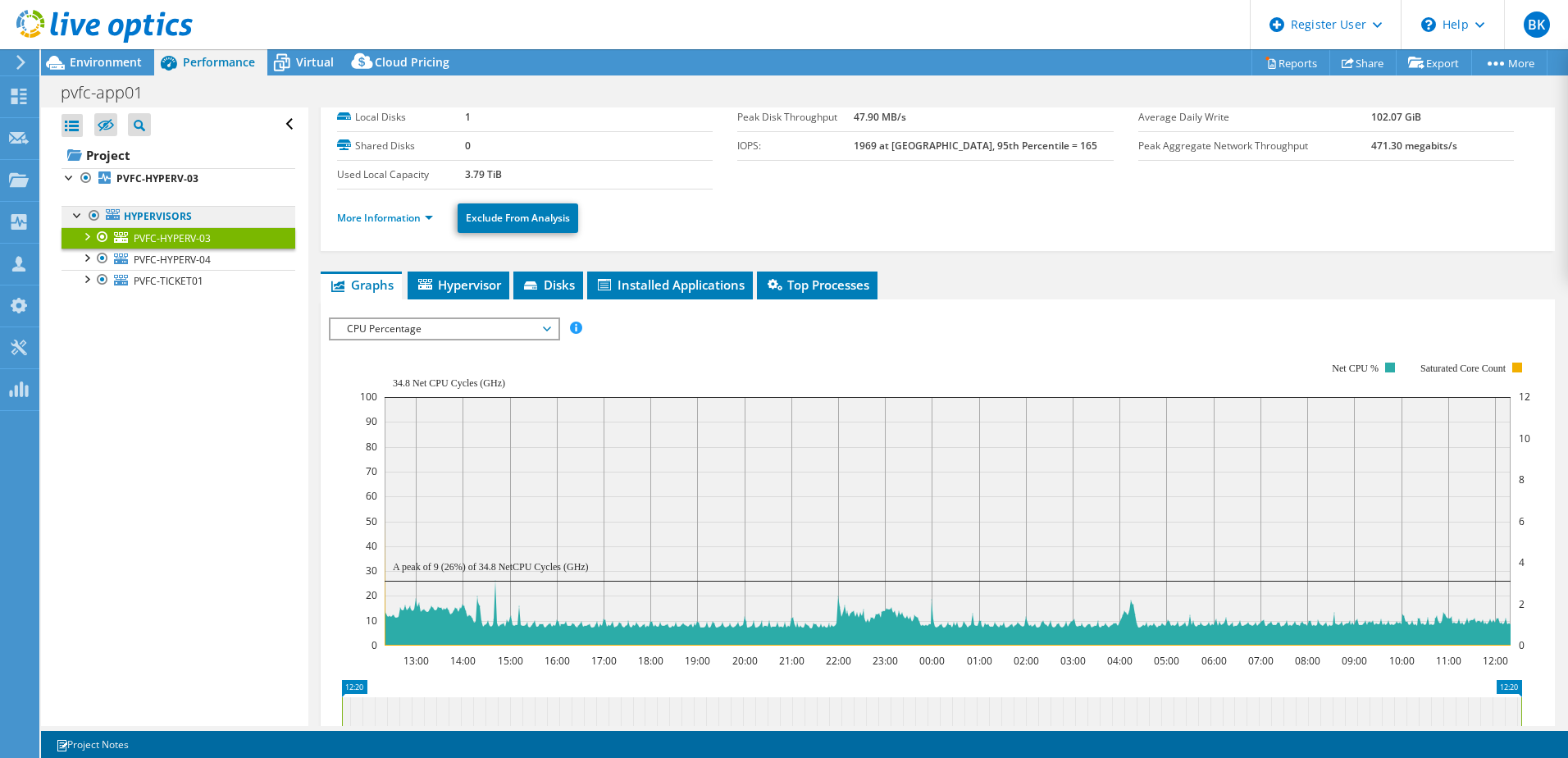
click at [160, 219] on link "Hypervisors" at bounding box center [179, 217] width 234 height 21
click at [171, 178] on b "PVFC-HYPERV-03" at bounding box center [157, 179] width 82 height 14
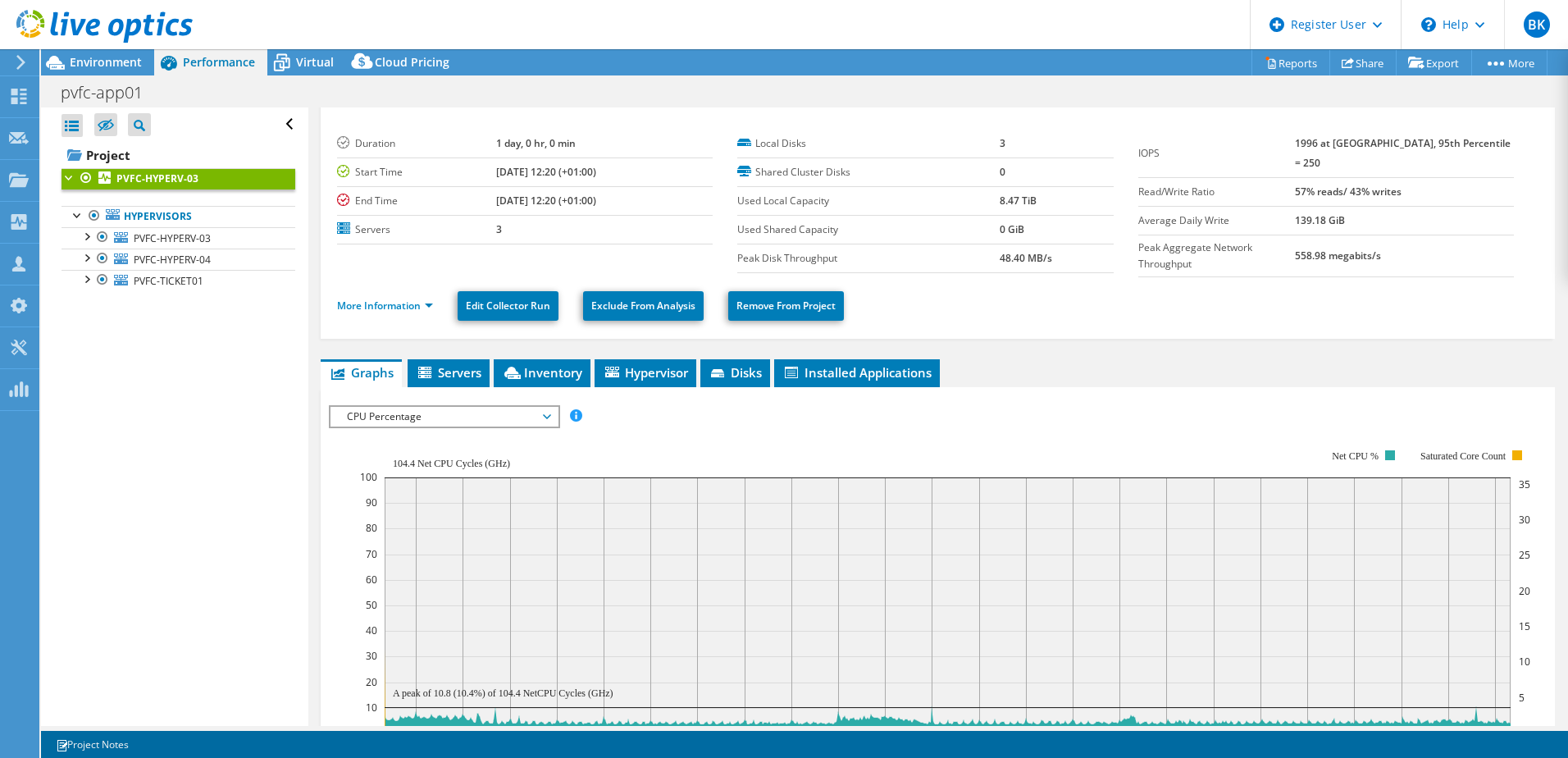
scroll to position [0, 0]
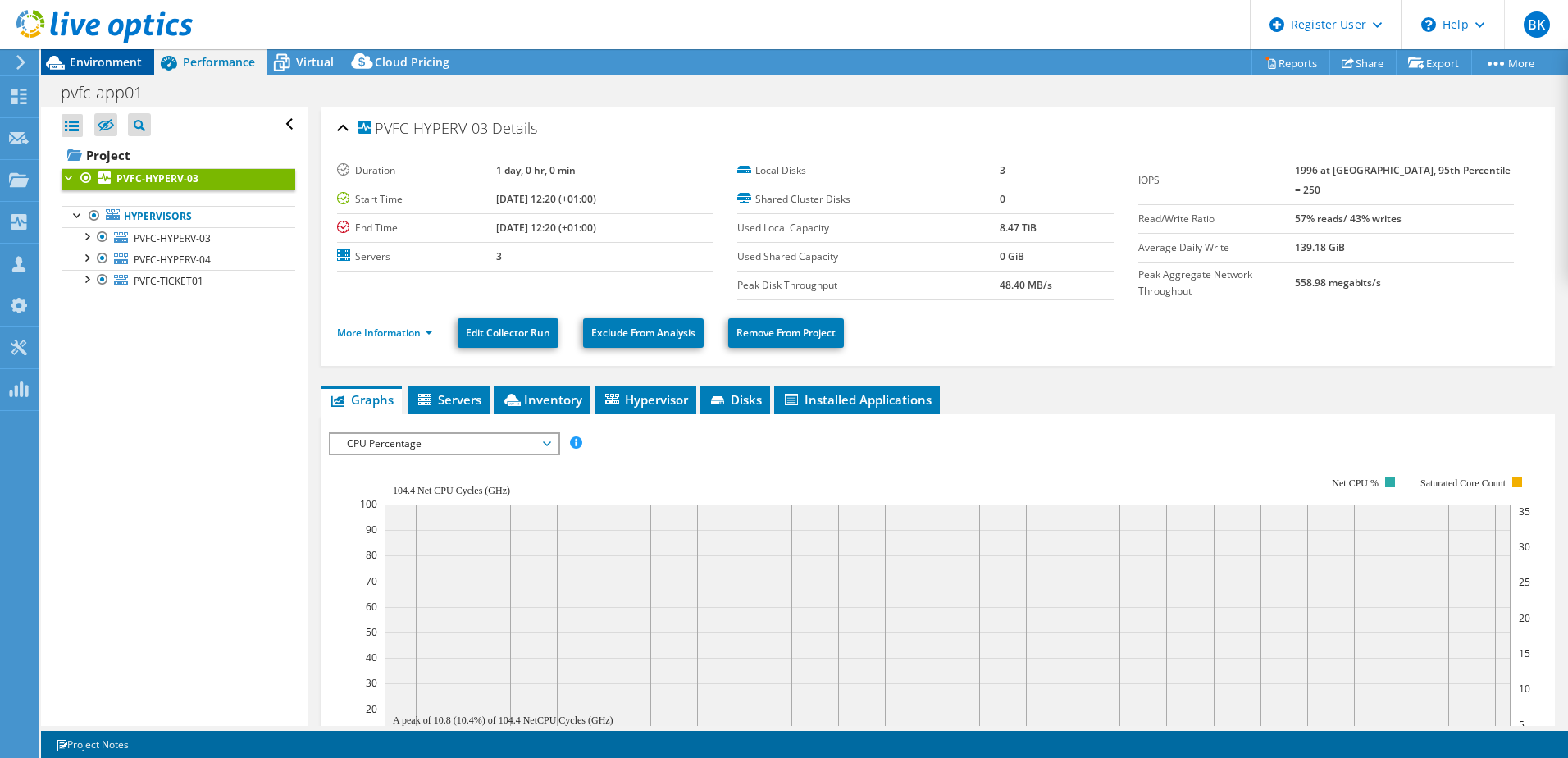
click at [124, 69] on span "Environment" at bounding box center [105, 61] width 72 height 16
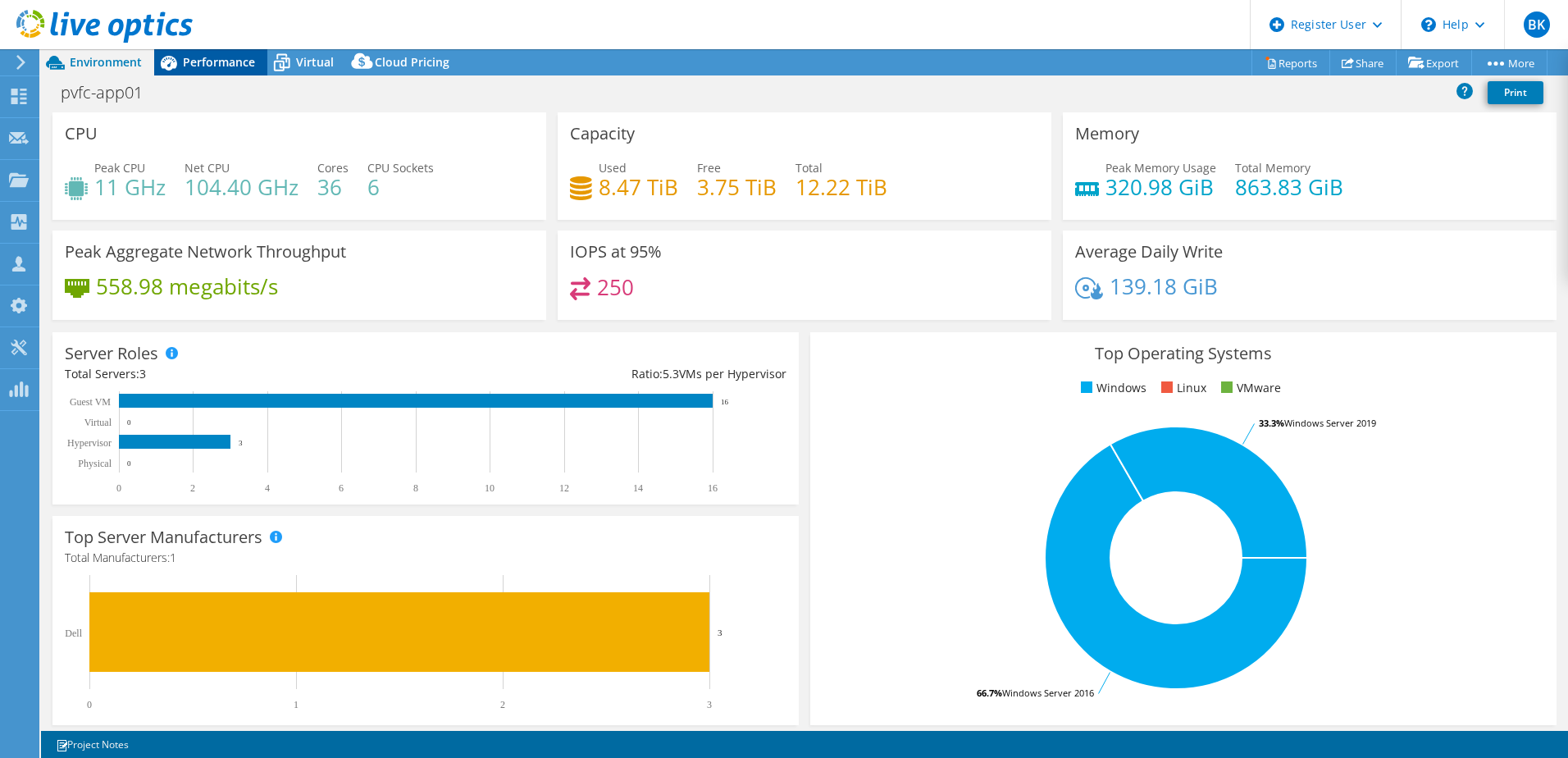
click at [223, 55] on span "Performance" at bounding box center [219, 61] width 72 height 16
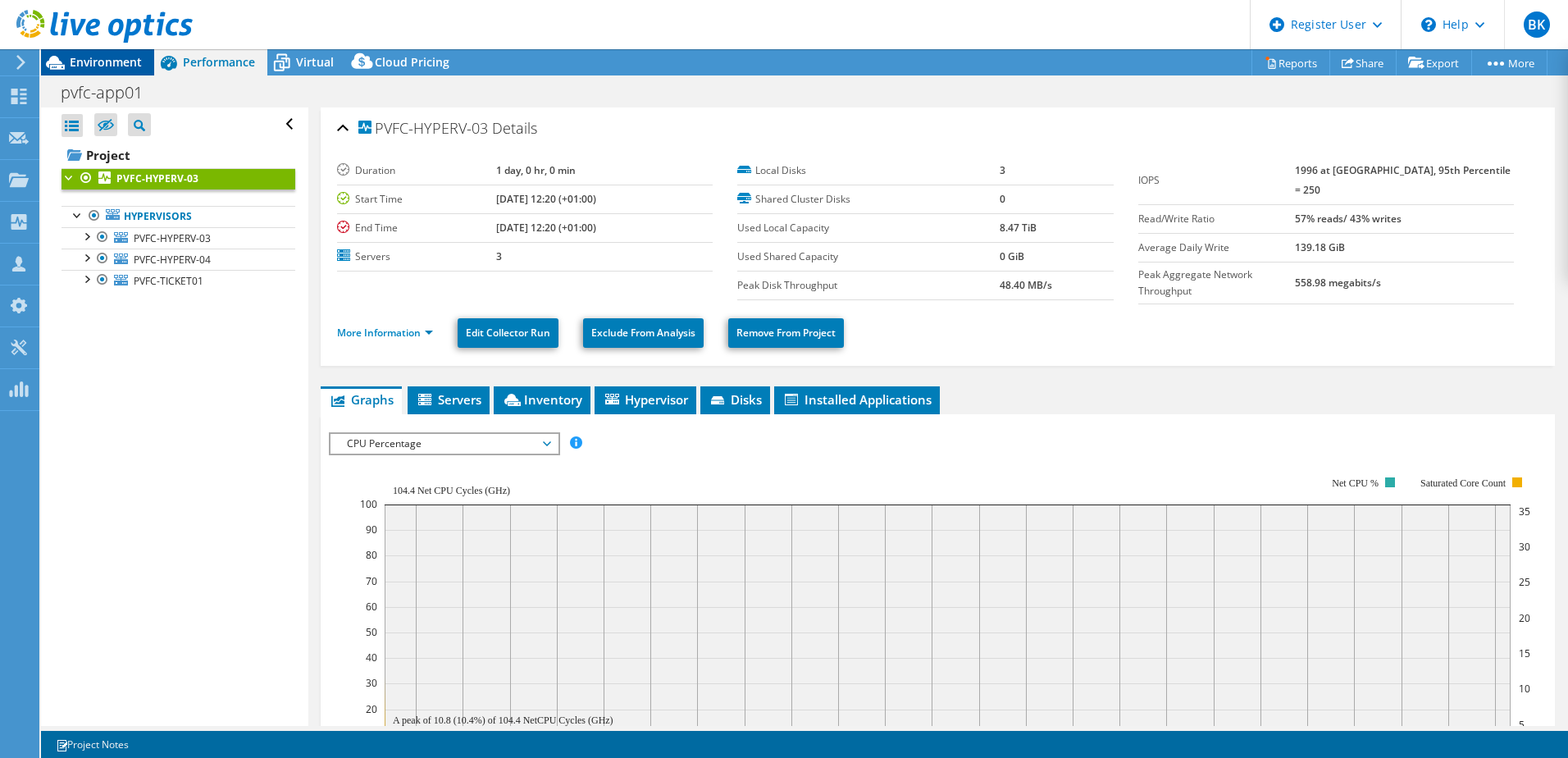
click at [113, 67] on span "Environment" at bounding box center [105, 61] width 72 height 16
